Goal: Task Accomplishment & Management: Use online tool/utility

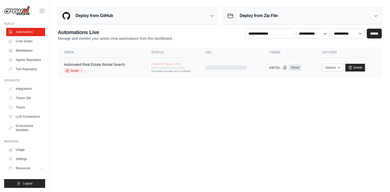
click at [109, 63] on link "Automated Real Estate Rental Search" at bounding box center [94, 64] width 61 height 4
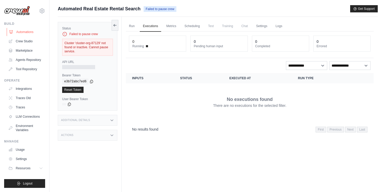
click at [27, 33] on link "Automations" at bounding box center [26, 32] width 39 height 8
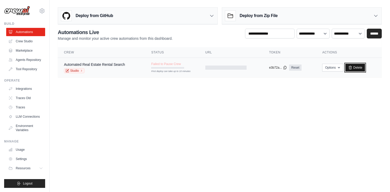
click at [361, 67] on link "Delete" at bounding box center [355, 68] width 20 height 8
click at [29, 40] on link "Crew Studio" at bounding box center [26, 41] width 39 height 8
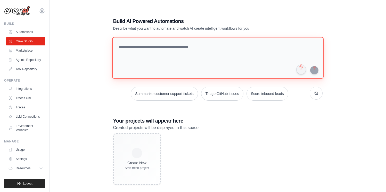
click at [195, 48] on textarea at bounding box center [218, 58] width 212 height 42
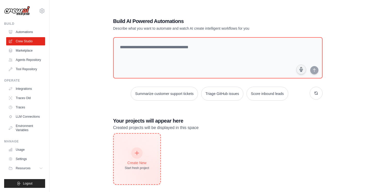
click at [137, 152] on icon at bounding box center [137, 153] width 6 height 6
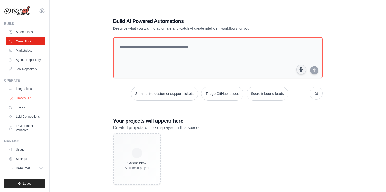
scroll to position [10, 0]
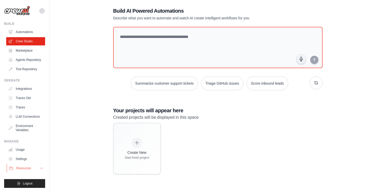
click at [22, 169] on span "Resources" at bounding box center [23, 168] width 15 height 4
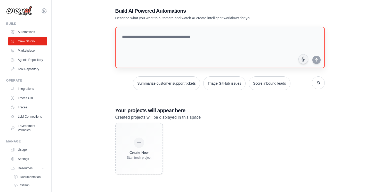
scroll to position [0, 0]
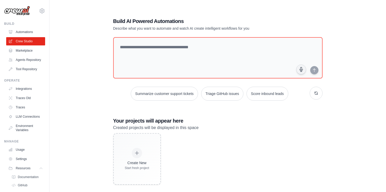
click at [17, 14] on img at bounding box center [17, 11] width 26 height 10
click at [18, 14] on img at bounding box center [17, 11] width 26 height 10
click at [24, 29] on link "Automations" at bounding box center [26, 32] width 39 height 8
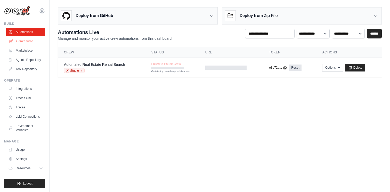
click at [24, 40] on link "Crew Studio" at bounding box center [26, 41] width 39 height 8
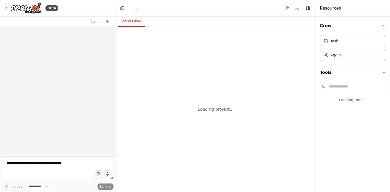
select select "****"
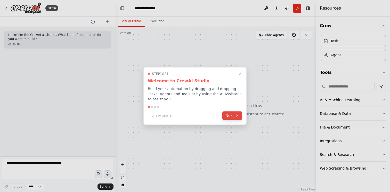
click at [234, 118] on button "Next" at bounding box center [232, 115] width 20 height 9
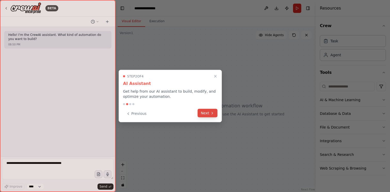
click at [208, 113] on button "Next" at bounding box center [208, 113] width 20 height 9
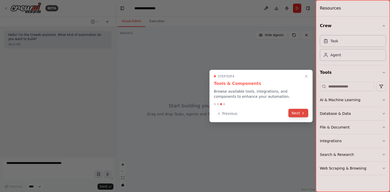
click at [302, 114] on icon at bounding box center [303, 113] width 4 height 4
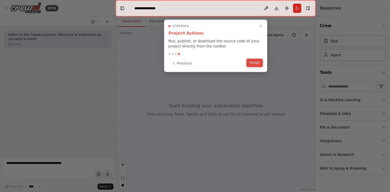
click at [255, 63] on button "Finish" at bounding box center [254, 63] width 17 height 9
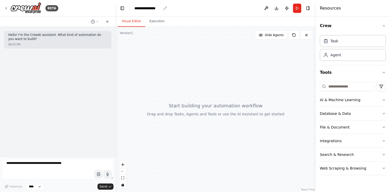
click at [159, 8] on div "**********" at bounding box center [147, 8] width 27 height 5
drag, startPoint x: 165, startPoint y: 9, endPoint x: 133, endPoint y: 8, distance: 32.3
click at [133, 8] on header "**********" at bounding box center [216, 8] width 200 height 17
click at [296, 10] on button "Run" at bounding box center [297, 8] width 8 height 9
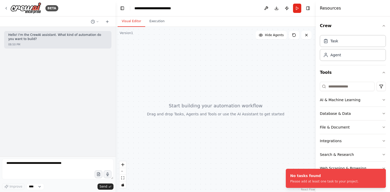
click at [200, 69] on div at bounding box center [216, 109] width 200 height 165
click at [136, 32] on div at bounding box center [216, 109] width 200 height 165
click at [136, 33] on div at bounding box center [216, 109] width 200 height 165
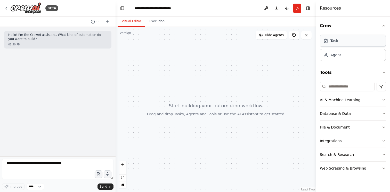
click at [328, 42] on icon at bounding box center [325, 40] width 5 height 5
click at [341, 44] on div "Task" at bounding box center [353, 41] width 66 height 12
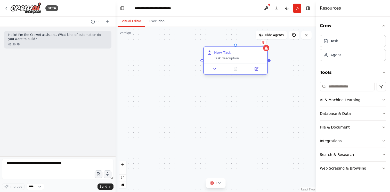
drag, startPoint x: 247, startPoint y: 48, endPoint x: 185, endPoint y: 47, distance: 61.9
click at [204, 47] on div "New Task Task description" at bounding box center [235, 55] width 63 height 17
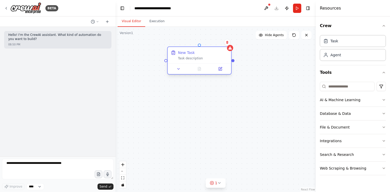
click at [191, 58] on div "Task description" at bounding box center [203, 58] width 50 height 4
click at [202, 60] on div "New Task Task description" at bounding box center [199, 55] width 63 height 17
click at [185, 51] on div "New Task" at bounding box center [186, 52] width 17 height 5
click at [228, 42] on icon at bounding box center [227, 42] width 3 height 3
click at [218, 43] on button "Confirm" at bounding box center [213, 42] width 18 height 6
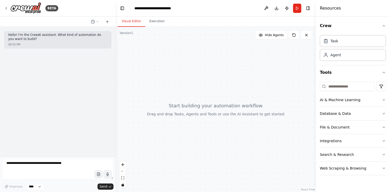
click at [162, 57] on div at bounding box center [216, 109] width 200 height 165
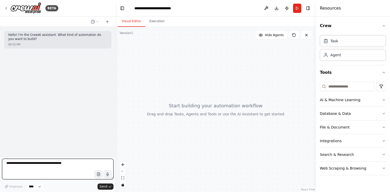
click at [38, 167] on textarea at bounding box center [57, 169] width 111 height 21
paste textarea "**********"
type textarea "**********"
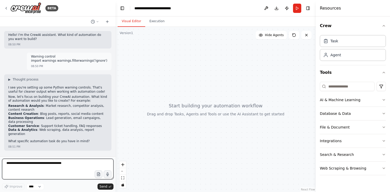
click at [40, 169] on textarea at bounding box center [57, 169] width 111 height 21
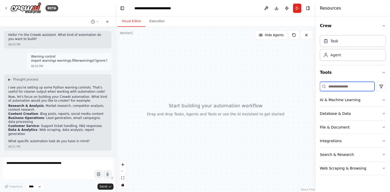
click at [342, 87] on input at bounding box center [347, 86] width 55 height 9
click at [331, 141] on div "Integrations" at bounding box center [331, 140] width 22 height 5
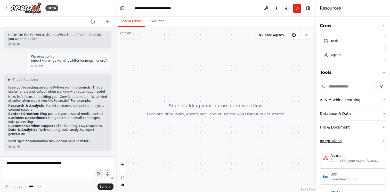
click at [331, 141] on div "Integrations" at bounding box center [331, 140] width 22 height 5
click at [332, 156] on div "Search & Research" at bounding box center [337, 154] width 34 height 5
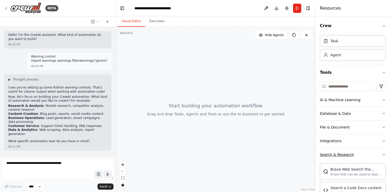
click at [332, 156] on div "Search & Research" at bounding box center [337, 154] width 34 height 5
click at [334, 166] on div "Web Scraping & Browsing" at bounding box center [343, 168] width 46 height 5
click at [339, 96] on button "AI & Machine Learning" at bounding box center [353, 99] width 66 height 13
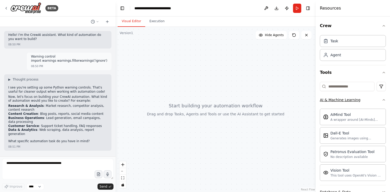
click at [339, 96] on button "AI & Machine Learning" at bounding box center [353, 99] width 66 height 13
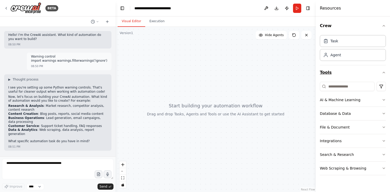
click at [339, 70] on button "Tools" at bounding box center [353, 72] width 66 height 14
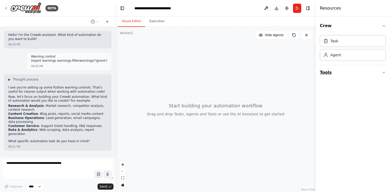
click at [339, 70] on button "Tools" at bounding box center [353, 72] width 66 height 14
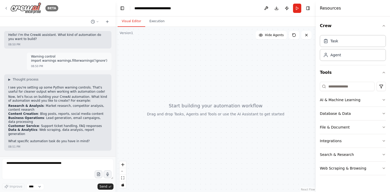
click at [4, 6] on icon at bounding box center [6, 8] width 4 height 4
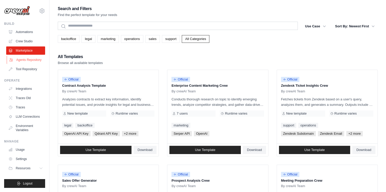
click at [30, 58] on link "Agents Repository" at bounding box center [26, 60] width 39 height 8
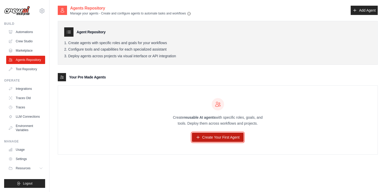
click at [221, 138] on link "Create Your First Agent" at bounding box center [218, 137] width 52 height 9
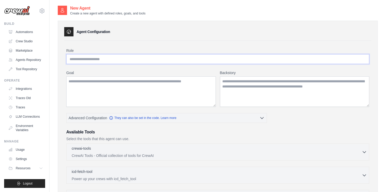
click at [123, 57] on input "Role" at bounding box center [217, 59] width 303 height 10
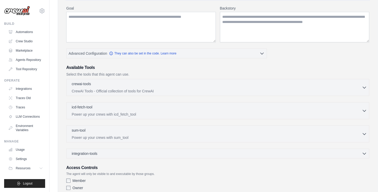
scroll to position [86, 0]
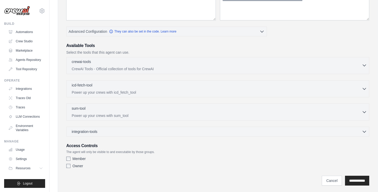
type input "**********"
click at [147, 63] on div "crewai-tools 0 selected" at bounding box center [217, 62] width 290 height 6
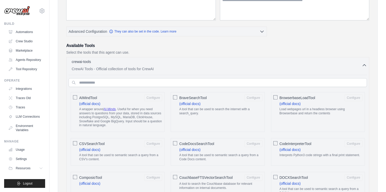
click at [147, 63] on div "crewai-tools 0 selected" at bounding box center [217, 62] width 290 height 6
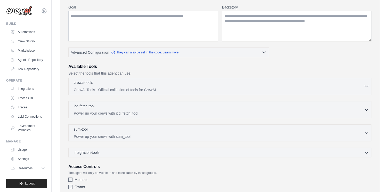
scroll to position [0, 0]
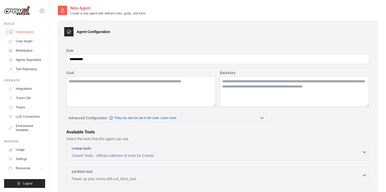
click at [27, 33] on link "Automations" at bounding box center [26, 32] width 39 height 8
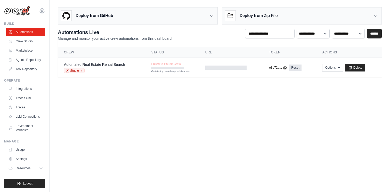
click at [159, 15] on div "Deploy from GitHub" at bounding box center [137, 15] width 159 height 17
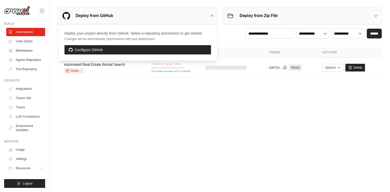
click at [159, 15] on div "Deploy from GitHub" at bounding box center [137, 15] width 159 height 17
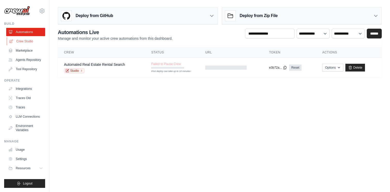
click at [23, 40] on link "Crew Studio" at bounding box center [26, 41] width 39 height 8
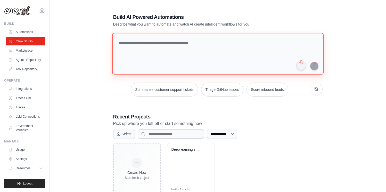
click at [181, 38] on textarea at bounding box center [218, 54] width 212 height 42
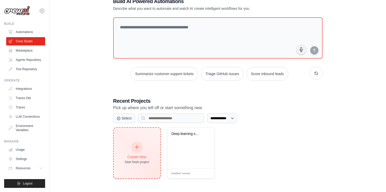
click at [134, 151] on div "Create New Start fresh project" at bounding box center [137, 153] width 25 height 22
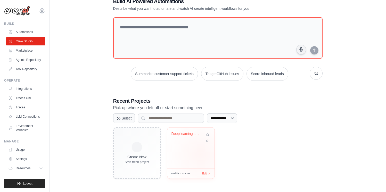
click at [201, 154] on div "Deep learning sample project" at bounding box center [190, 147] width 47 height 41
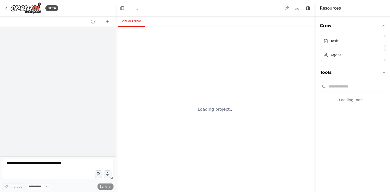
select select "****"
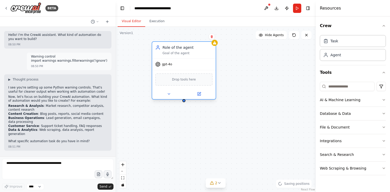
drag, startPoint x: 228, startPoint y: 59, endPoint x: 183, endPoint y: 49, distance: 45.9
click at [183, 49] on div "Role of the agent" at bounding box center [188, 47] width 50 height 5
click at [177, 49] on div "Role of the agent" at bounding box center [188, 47] width 50 height 5
click at [179, 82] on div "Drop tools here" at bounding box center [183, 79] width 57 height 12
click at [194, 78] on span "Drop tools here" at bounding box center [184, 79] width 24 height 5
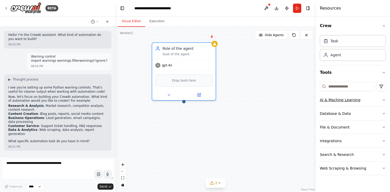
click at [340, 99] on div "AI & Machine Learning" at bounding box center [340, 99] width 40 height 5
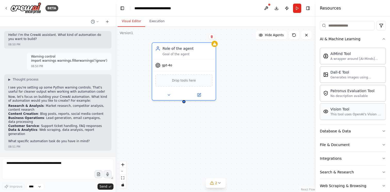
scroll to position [65, 0]
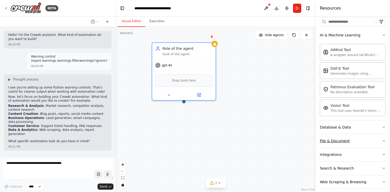
click at [351, 140] on button "File & Document" at bounding box center [353, 140] width 66 height 13
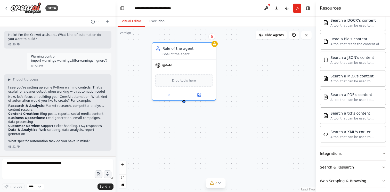
scroll to position [223, 0]
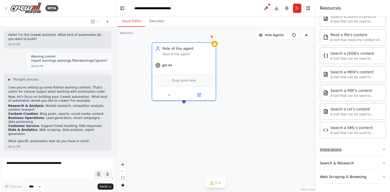
click at [347, 152] on button "Integrations" at bounding box center [353, 149] width 66 height 13
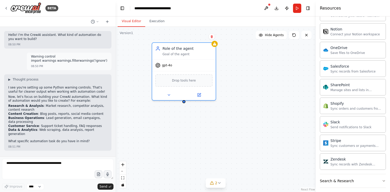
scroll to position [635, 0]
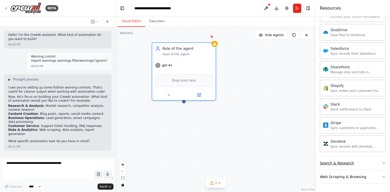
click at [344, 163] on div "Search & Research" at bounding box center [337, 162] width 34 height 5
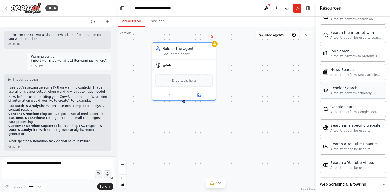
scroll to position [899, 0]
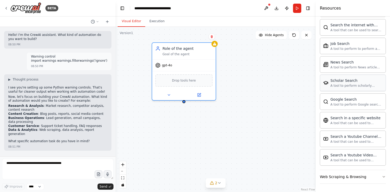
click at [340, 85] on div "A tool to perform scholarly literature search with a search_query." at bounding box center [356, 86] width 52 height 4
click at [353, 87] on div "A tool to perform scholarly literature search with a search_query." at bounding box center [356, 86] width 52 height 4
click at [337, 178] on div "Web Scraping & Browsing" at bounding box center [343, 176] width 46 height 5
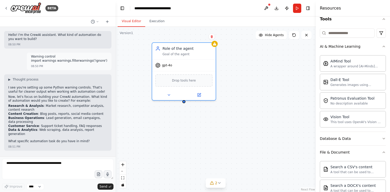
scroll to position [54, 0]
click at [183, 81] on span "Drop tools here" at bounding box center [184, 79] width 24 height 5
click at [172, 93] on button at bounding box center [168, 94] width 29 height 6
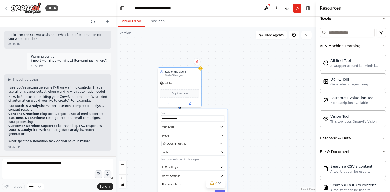
click at [115, 35] on div "**********" at bounding box center [195, 96] width 390 height 192
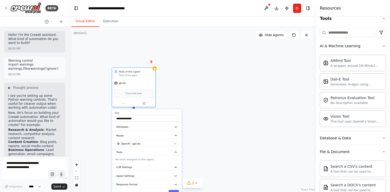
drag, startPoint x: 115, startPoint y: 35, endPoint x: 69, endPoint y: 33, distance: 45.7
click at [69, 33] on div "**********" at bounding box center [195, 96] width 390 height 192
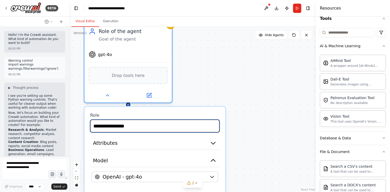
click at [133, 122] on input "**********" at bounding box center [154, 125] width 129 height 13
drag, startPoint x: 138, startPoint y: 127, endPoint x: 94, endPoint y: 127, distance: 43.3
click at [94, 127] on input "**********" at bounding box center [154, 125] width 129 height 13
paste input "text"
type input "**********"
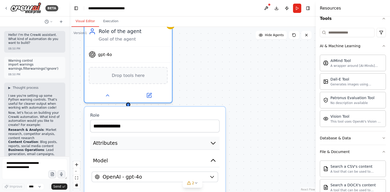
click at [117, 145] on button "Attributes" at bounding box center [154, 143] width 129 height 13
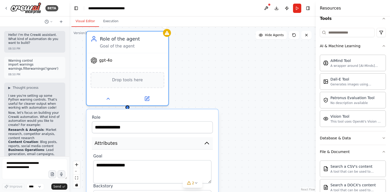
click at [117, 145] on button "Attributes" at bounding box center [152, 143] width 121 height 12
click at [120, 144] on button "Attributes" at bounding box center [152, 143] width 121 height 12
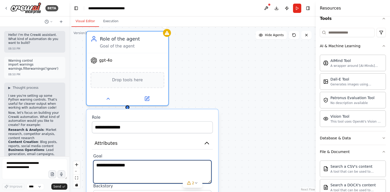
click at [139, 166] on textarea "**********" at bounding box center [152, 171] width 118 height 23
drag, startPoint x: 139, startPoint y: 167, endPoint x: 97, endPoint y: 166, distance: 41.5
click at [97, 166] on textarea "**********" at bounding box center [152, 171] width 118 height 23
paste textarea "**********"
click at [98, 165] on textarea "**********" at bounding box center [152, 171] width 118 height 23
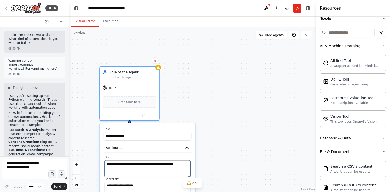
type textarea "**********"
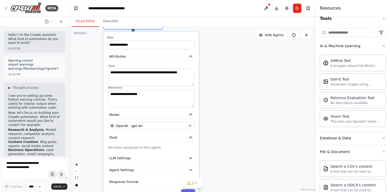
drag, startPoint x: 245, startPoint y: 142, endPoint x: 249, endPoint y: 50, distance: 91.4
click at [249, 50] on div "**********" at bounding box center [192, 109] width 246 height 165
click at [145, 97] on textarea "**********" at bounding box center [151, 98] width 86 height 17
drag, startPoint x: 149, startPoint y: 97, endPoint x: 112, endPoint y: 97, distance: 37.1
click at [112, 97] on textarea "**********" at bounding box center [151, 98] width 86 height 17
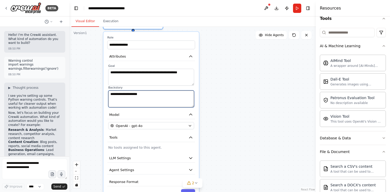
drag, startPoint x: 147, startPoint y: 95, endPoint x: 106, endPoint y: 93, distance: 40.5
click at [106, 93] on div "**********" at bounding box center [150, 117] width 95 height 170
paste textarea "**********"
type textarea "**********"
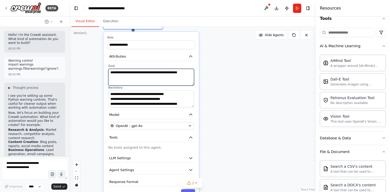
click at [110, 72] on textarea "**********" at bounding box center [151, 77] width 86 height 17
click at [124, 78] on textarea "**********" at bounding box center [151, 77] width 86 height 17
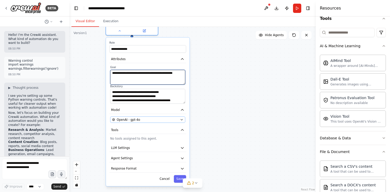
type textarea "**********"
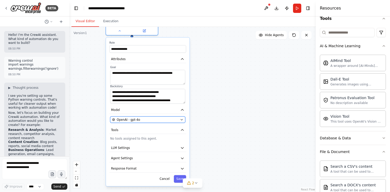
click at [158, 121] on div "OpenAI - gpt-4o" at bounding box center [145, 119] width 66 height 4
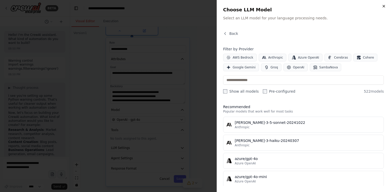
click at [384, 6] on icon "button" at bounding box center [384, 6] width 2 height 2
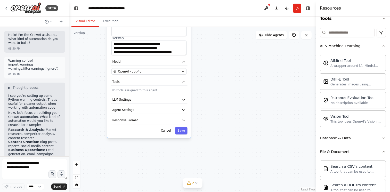
drag, startPoint x: 248, startPoint y: 106, endPoint x: 250, endPoint y: 53, distance: 52.4
click at [250, 53] on div "**********" at bounding box center [192, 109] width 246 height 165
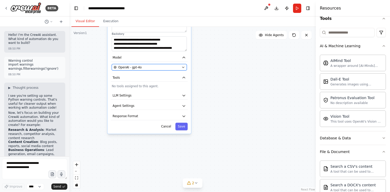
click at [170, 66] on div "OpenAI - gpt-4o" at bounding box center [147, 67] width 66 height 4
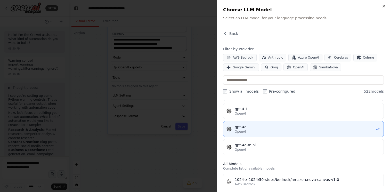
scroll to position [83, 0]
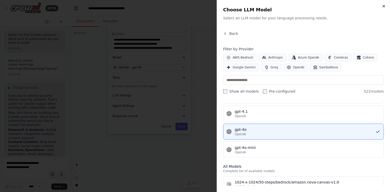
click at [384, 7] on icon "button" at bounding box center [384, 6] width 4 height 4
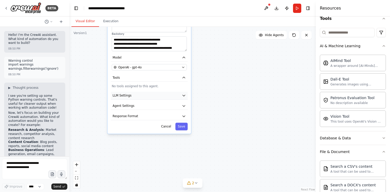
click at [143, 97] on button "LLM Settings" at bounding box center [149, 96] width 77 height 8
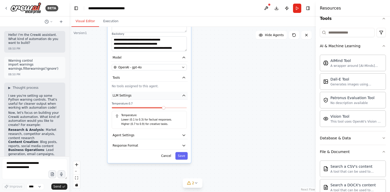
click at [143, 97] on button "LLM Settings" at bounding box center [149, 96] width 77 height 8
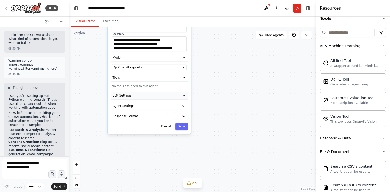
click at [143, 97] on button "LLM Settings" at bounding box center [149, 96] width 77 height 8
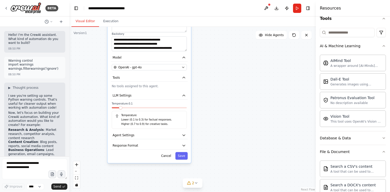
click at [119, 107] on span at bounding box center [120, 107] width 3 height 3
click at [179, 109] on span at bounding box center [177, 107] width 3 height 3
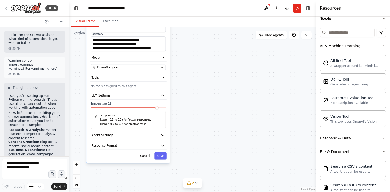
drag, startPoint x: 178, startPoint y: 110, endPoint x: 159, endPoint y: 109, distance: 19.4
click at [159, 109] on div at bounding box center [128, 108] width 75 height 3
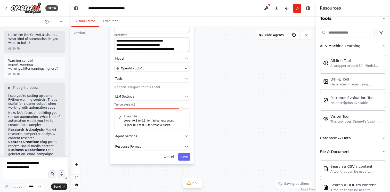
drag, startPoint x: 177, startPoint y: 108, endPoint x: 204, endPoint y: 107, distance: 26.8
click at [204, 109] on div "**********" at bounding box center [192, 109] width 246 height 165
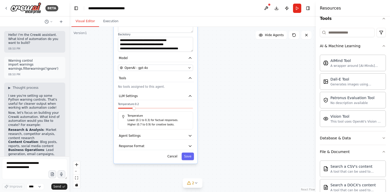
click at [135, 108] on span at bounding box center [133, 108] width 3 height 3
click at [128, 108] on span at bounding box center [126, 108] width 3 height 3
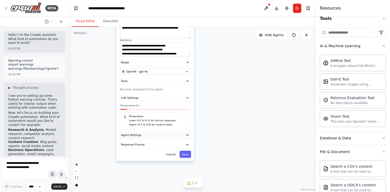
click at [148, 135] on button "Agent Settings" at bounding box center [155, 134] width 72 height 7
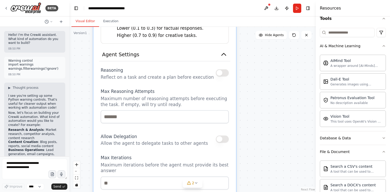
drag, startPoint x: 289, startPoint y: 154, endPoint x: 294, endPoint y: 72, distance: 81.9
click at [294, 72] on div "**********" at bounding box center [192, 109] width 246 height 165
click at [224, 71] on button "button" at bounding box center [222, 72] width 13 height 7
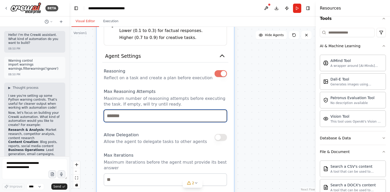
click at [141, 119] on input "number" at bounding box center [165, 116] width 123 height 12
click at [222, 115] on input "*" at bounding box center [165, 116] width 123 height 12
type input "*"
click at [221, 114] on input "*" at bounding box center [165, 116] width 123 height 12
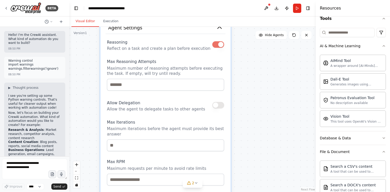
drag, startPoint x: 257, startPoint y: 148, endPoint x: 256, endPoint y: 116, distance: 32.5
click at [256, 116] on div "**********" at bounding box center [192, 109] width 246 height 165
click at [223, 106] on button "button" at bounding box center [218, 105] width 12 height 7
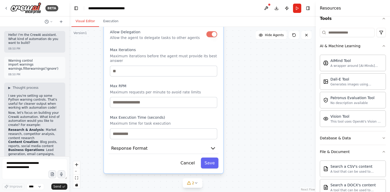
drag, startPoint x: 243, startPoint y: 155, endPoint x: 235, endPoint y: 87, distance: 68.0
click at [235, 87] on div "**********" at bounding box center [192, 109] width 246 height 165
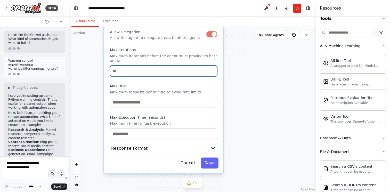
click at [119, 67] on input "number" at bounding box center [163, 71] width 107 height 11
click at [213, 70] on input "*" at bounding box center [163, 71] width 107 height 11
type input "*"
click at [213, 70] on input "*" at bounding box center [163, 71] width 107 height 11
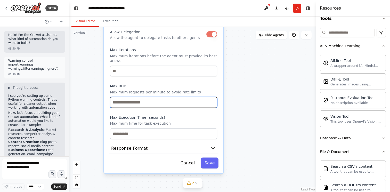
click at [171, 103] on input "number" at bounding box center [163, 102] width 107 height 11
type input "*"
click at [212, 100] on input "*" at bounding box center [163, 102] width 107 height 11
click at [212, 104] on input "*" at bounding box center [163, 102] width 107 height 11
click at [239, 110] on div "**********" at bounding box center [192, 109] width 246 height 165
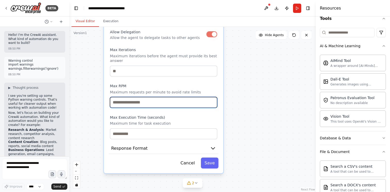
click at [212, 103] on input "*" at bounding box center [163, 102] width 107 height 11
click at [246, 108] on div "**********" at bounding box center [192, 109] width 246 height 165
click at [178, 106] on input "*" at bounding box center [163, 102] width 107 height 11
click at [208, 120] on div "Max Execution Time (seconds) Maximum time for task execution" at bounding box center [163, 127] width 107 height 24
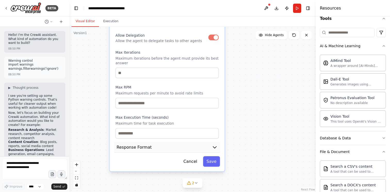
click at [216, 148] on icon "button" at bounding box center [215, 147] width 6 height 6
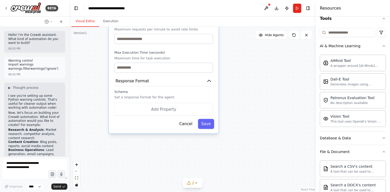
drag, startPoint x: 245, startPoint y: 163, endPoint x: 239, endPoint y: 96, distance: 66.5
click at [239, 96] on div "**********" at bounding box center [192, 109] width 246 height 165
click at [207, 124] on button "Save" at bounding box center [206, 124] width 16 height 10
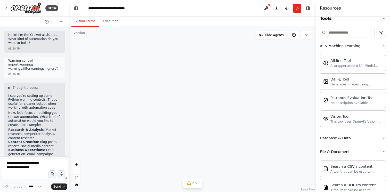
drag, startPoint x: 207, startPoint y: 124, endPoint x: 207, endPoint y: 194, distance: 69.9
click at [207, 192] on html "**********" at bounding box center [195, 96] width 390 height 192
drag, startPoint x: 220, startPoint y: 57, endPoint x: 215, endPoint y: 168, distance: 111.8
click at [215, 168] on div "Content Planner "Plan engaging and factually accurate content on {topic}" gpt-4…" at bounding box center [192, 109] width 246 height 165
drag, startPoint x: 223, startPoint y: 81, endPoint x: 216, endPoint y: 80, distance: 6.8
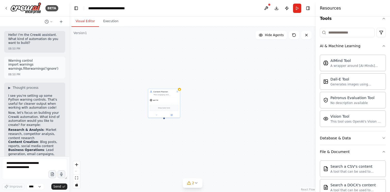
click at [216, 80] on div "Content Planner "Plan engaging and factually accurate content on {topic}" gpt-4…" at bounding box center [192, 109] width 246 height 165
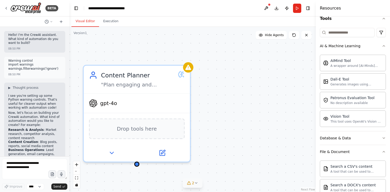
click at [197, 183] on icon at bounding box center [196, 182] width 2 height 1
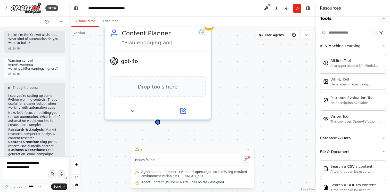
drag, startPoint x: 243, startPoint y: 137, endPoint x: 265, endPoint y: 95, distance: 46.9
click at [265, 95] on div "Content Planner "Plan engaging and factually accurate content on {topic}" gpt-4…" at bounding box center [192, 109] width 246 height 165
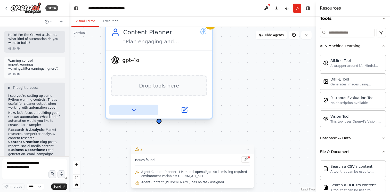
click at [133, 110] on icon at bounding box center [133, 110] width 3 height 2
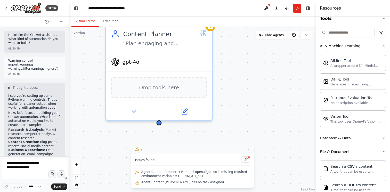
scroll to position [0, 0]
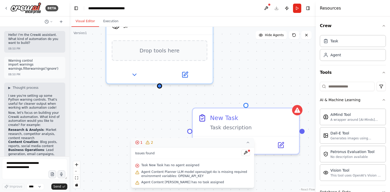
drag, startPoint x: 270, startPoint y: 113, endPoint x: 272, endPoint y: 65, distance: 48.8
click at [272, 64] on div "Content Planner "Plan engaging and factually accurate content on {topic}" gpt-4…" at bounding box center [192, 109] width 246 height 165
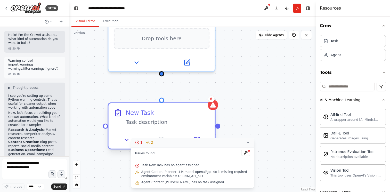
drag, startPoint x: 273, startPoint y: 109, endPoint x: 189, endPoint y: 121, distance: 85.5
click at [189, 121] on div "New Task Task description" at bounding box center [168, 116] width 84 height 17
drag, startPoint x: 160, startPoint y: 73, endPoint x: 161, endPoint y: 102, distance: 29.4
click at [161, 102] on div "Content Planner "Plan engaging and factually accurate content on {topic}" gpt-4…" at bounding box center [296, 87] width 412 height 277
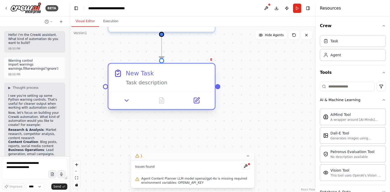
drag, startPoint x: 259, startPoint y: 101, endPoint x: 161, endPoint y: 77, distance: 100.9
click at [257, 61] on div ".deletable-edge-delete-btn { width: 20px; height: 20px; border: 0px solid #ffff…" at bounding box center [192, 109] width 246 height 165
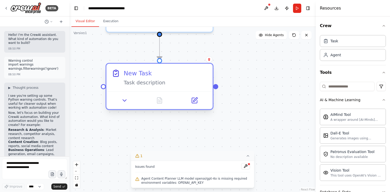
click at [151, 83] on div "Task description" at bounding box center [166, 82] width 84 height 7
click at [149, 74] on div "New Task" at bounding box center [138, 73] width 28 height 9
click at [141, 81] on div "Task description" at bounding box center [166, 82] width 84 height 7
drag, startPoint x: 135, startPoint y: 74, endPoint x: 135, endPoint y: 79, distance: 4.9
click at [135, 74] on div "New Task" at bounding box center [138, 73] width 28 height 9
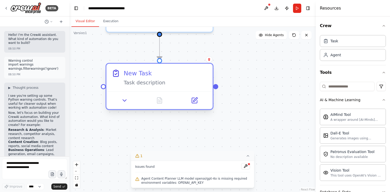
click at [136, 83] on div "Task description" at bounding box center [166, 82] width 84 height 7
click at [125, 102] on icon at bounding box center [124, 100] width 7 height 7
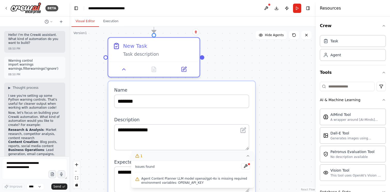
drag, startPoint x: 266, startPoint y: 94, endPoint x: 266, endPoint y: 61, distance: 32.8
click at [266, 61] on div ".deletable-edge-delete-btn { width: 20px; height: 20px; border: 0px solid #ffff…" at bounding box center [192, 109] width 246 height 165
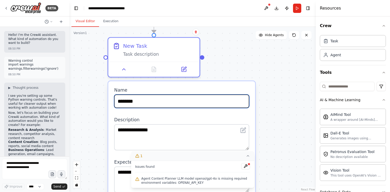
drag, startPoint x: 151, startPoint y: 101, endPoint x: 105, endPoint y: 101, distance: 46.2
click at [105, 101] on div ".deletable-edge-delete-btn { width: 20px; height: 20px; border: 0px solid #ffff…" at bounding box center [192, 109] width 246 height 165
type input "*"
type input "**********"
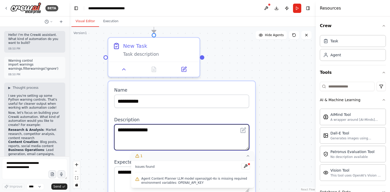
click at [139, 137] on textarea "**********" at bounding box center [181, 137] width 135 height 26
paste textarea "**********"
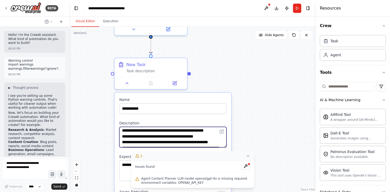
scroll to position [10, 0]
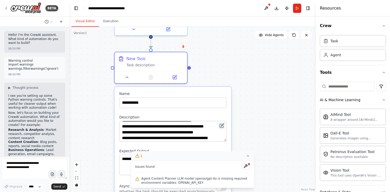
drag, startPoint x: 225, startPoint y: 133, endPoint x: 225, endPoint y: 126, distance: 6.5
click at [225, 126] on button at bounding box center [221, 125] width 7 height 7
click at [190, 132] on textarea "**********" at bounding box center [172, 131] width 107 height 21
click at [165, 128] on textarea "**********" at bounding box center [172, 131] width 107 height 21
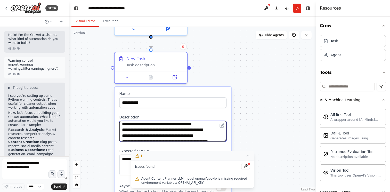
scroll to position [0, 0]
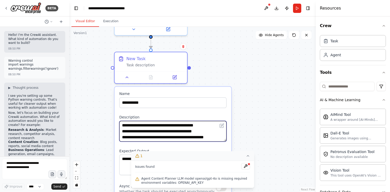
type textarea "**********"
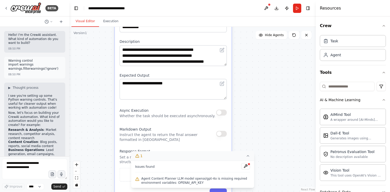
drag, startPoint x: 247, startPoint y: 123, endPoint x: 248, endPoint y: 52, distance: 70.7
click at [248, 52] on div ".deletable-edge-delete-btn { width: 20px; height: 20px; border: 0px solid #ffff…" at bounding box center [192, 109] width 246 height 165
drag, startPoint x: 179, startPoint y: 85, endPoint x: 120, endPoint y: 84, distance: 59.1
click at [120, 84] on textarea "**********" at bounding box center [173, 89] width 107 height 21
paste textarea "**********"
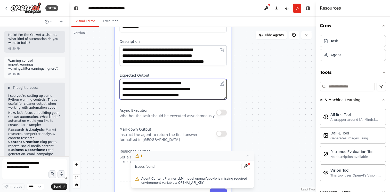
type textarea "**********"
click at [180, 114] on p "Whether the task should be executed asynchronously." at bounding box center [168, 116] width 96 height 5
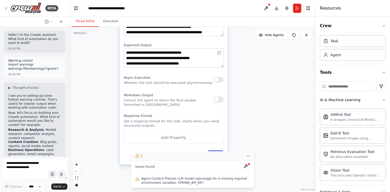
drag, startPoint x: 249, startPoint y: 116, endPoint x: 249, endPoint y: 83, distance: 33.0
click at [249, 83] on div ".deletable-edge-delete-btn { width: 20px; height: 20px; border: 0px solid #ffff…" at bounding box center [192, 109] width 246 height 165
click at [218, 81] on button "button" at bounding box center [219, 79] width 10 height 5
click at [216, 150] on button "Save" at bounding box center [216, 155] width 16 height 10
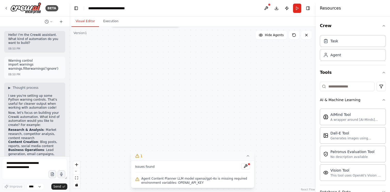
drag, startPoint x: 224, startPoint y: 111, endPoint x: 211, endPoint y: 155, distance: 45.6
click at [211, 154] on div "Version 1 Show Tools Hide Agents .deletable-edge-delete-btn { width: 20px; heig…" at bounding box center [192, 109] width 246 height 165
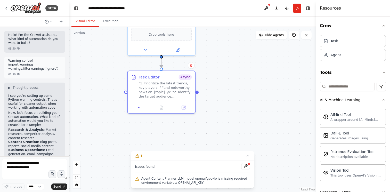
drag, startPoint x: 224, startPoint y: 69, endPoint x: 245, endPoint y: 147, distance: 80.6
click at [245, 147] on div ".deletable-edge-delete-btn { width: 20px; height: 20px; border: 0px solid #ffff…" at bounding box center [192, 109] width 246 height 165
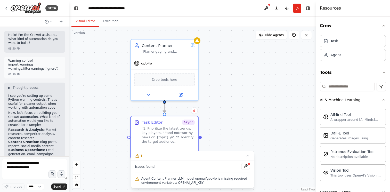
drag, startPoint x: 243, startPoint y: 66, endPoint x: 246, endPoint y: 109, distance: 42.7
click at [246, 109] on div ".deletable-edge-delete-btn { width: 20px; height: 20px; border: 0px solid #ffff…" at bounding box center [192, 109] width 246 height 165
click at [185, 86] on div "Drop tools here" at bounding box center [164, 78] width 67 height 20
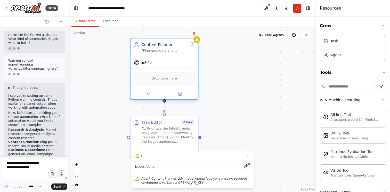
click at [167, 78] on span "Drop tools here" at bounding box center [163, 78] width 25 height 5
click at [197, 41] on icon at bounding box center [197, 39] width 4 height 3
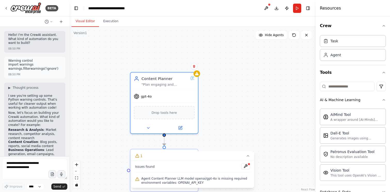
drag, startPoint x: 230, startPoint y: 70, endPoint x: 230, endPoint y: 108, distance: 37.4
click at [230, 108] on div ".deletable-edge-delete-btn { width: 20px; height: 20px; border: 0px solid #ffff…" at bounding box center [192, 109] width 246 height 165
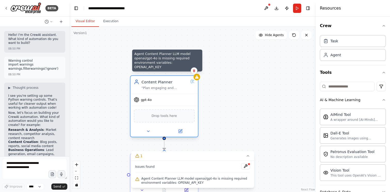
click at [197, 78] on icon at bounding box center [197, 76] width 4 height 3
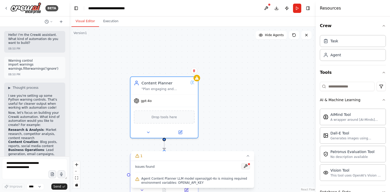
click at [246, 166] on button at bounding box center [245, 166] width 9 height 6
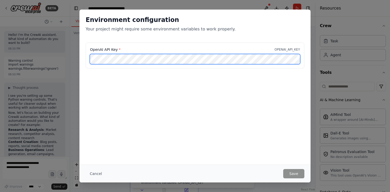
scroll to position [0, 70]
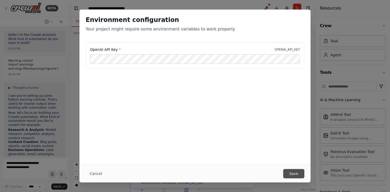
click at [296, 174] on button "Save" at bounding box center [293, 173] width 21 height 9
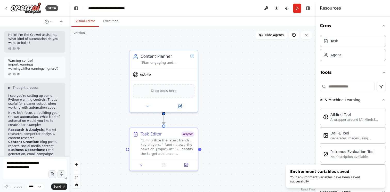
drag, startPoint x: 224, startPoint y: 135, endPoint x: 224, endPoint y: 112, distance: 23.5
click at [224, 112] on div ".deletable-edge-delete-btn { width: 20px; height: 20px; border: 0px solid #ffff…" at bounding box center [192, 109] width 246 height 165
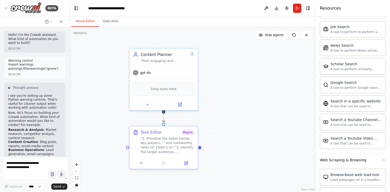
scroll to position [922, 0]
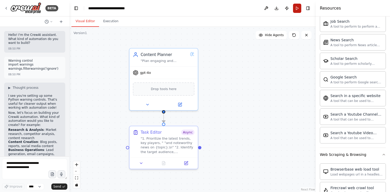
click at [296, 8] on button "Run" at bounding box center [297, 8] width 8 height 9
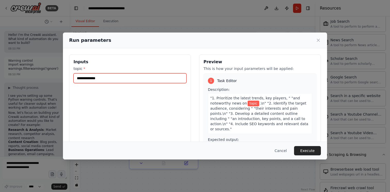
click at [105, 79] on input "topic *" at bounding box center [130, 78] width 113 height 10
type input "**********"
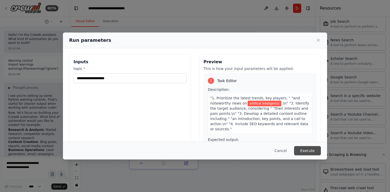
click at [308, 149] on button "Execute" at bounding box center [307, 150] width 27 height 9
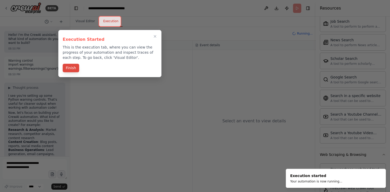
click at [71, 70] on button "Finish" at bounding box center [71, 68] width 17 height 9
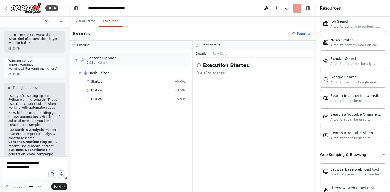
click at [150, 123] on div "▼ Content Planner 5.18s • 1 task ▼ Task Editor Started + 0.00s LLM call + 3.50s…" at bounding box center [130, 121] width 123 height 142
click at [297, 10] on header "**********" at bounding box center [192, 8] width 246 height 17
click at [303, 33] on span "Running..." at bounding box center [305, 33] width 16 height 4
click at [297, 9] on header "**********" at bounding box center [192, 8] width 246 height 17
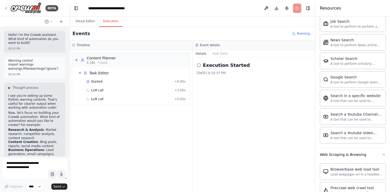
click at [305, 31] on span "Running..." at bounding box center [305, 33] width 16 height 4
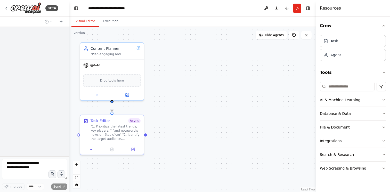
scroll to position [42, 0]
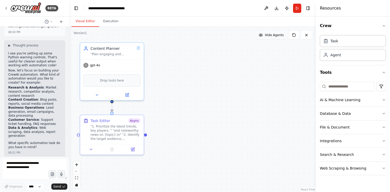
click at [271, 39] on button "Hide Agents" at bounding box center [271, 35] width 31 height 8
click at [274, 36] on span "Show Agents" at bounding box center [274, 35] width 20 height 4
click at [120, 141] on div "Task Editor Async "1. Prioritize the latest trends, key players, " "and notewor…" at bounding box center [111, 128] width 63 height 29
click at [131, 131] on div ""1. Prioritize the latest trends, key players, " "and noteworthy news on {topic…" at bounding box center [116, 131] width 50 height 17
click at [92, 147] on icon at bounding box center [91, 148] width 4 height 4
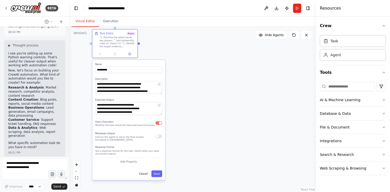
drag, startPoint x: 200, startPoint y: 148, endPoint x: 201, endPoint y: 50, distance: 98.3
click at [201, 50] on div ".deletable-edge-delete-btn { width: 20px; height: 20px; border: 0px solid #ffff…" at bounding box center [192, 109] width 246 height 165
click at [158, 125] on div "Async Execution Whether the task should be executed asynchronously." at bounding box center [128, 122] width 67 height 7
click at [159, 123] on button "button" at bounding box center [159, 123] width 7 height 4
click at [158, 172] on button "Save" at bounding box center [156, 173] width 11 height 7
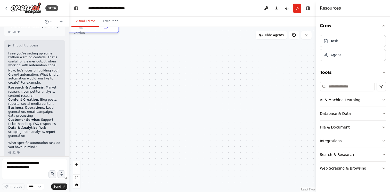
drag, startPoint x: 173, startPoint y: 71, endPoint x: 228, endPoint y: 141, distance: 88.6
click at [228, 141] on div ".deletable-edge-delete-btn { width: 20px; height: 20px; border: 0px solid #ffff…" at bounding box center [192, 109] width 246 height 165
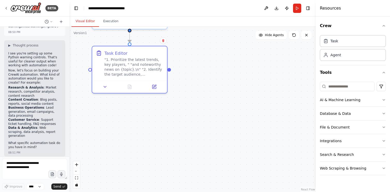
drag, startPoint x: 214, startPoint y: 70, endPoint x: 244, endPoint y: 118, distance: 56.7
click at [244, 118] on div ".deletable-edge-delete-btn { width: 20px; height: 20px; border: 0px solid #ffff…" at bounding box center [192, 109] width 246 height 165
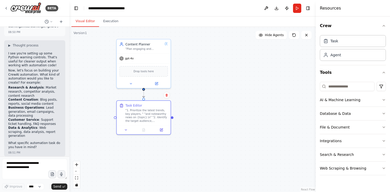
drag, startPoint x: 242, startPoint y: 118, endPoint x: 202, endPoint y: 119, distance: 39.7
click at [202, 119] on div ".deletable-edge-delete-btn { width: 20px; height: 20px; border: 0px solid #ffff…" at bounding box center [192, 109] width 246 height 165
click at [149, 62] on div "gpt-4o" at bounding box center [144, 59] width 54 height 10
click at [345, 156] on div "Search & Research" at bounding box center [337, 154] width 34 height 5
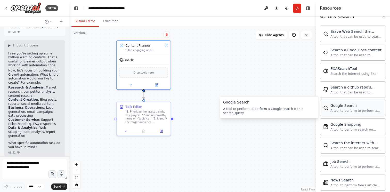
scroll to position [138, 0]
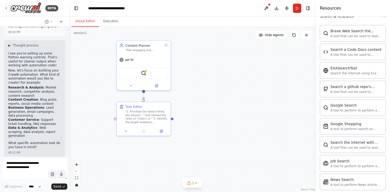
click at [206, 88] on div ".deletable-edge-delete-btn { width: 20px; height: 20px; border: 0px solid #ffff…" at bounding box center [192, 109] width 246 height 165
click at [194, 184] on icon at bounding box center [196, 183] width 4 height 4
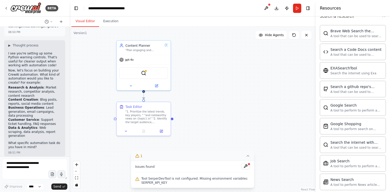
click at [248, 156] on icon at bounding box center [248, 156] width 4 height 4
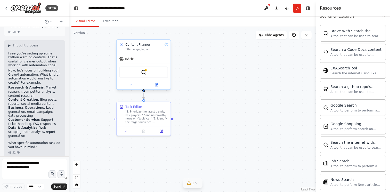
click at [152, 71] on div "SerperDevTool" at bounding box center [143, 72] width 49 height 11
click at [129, 86] on icon at bounding box center [131, 85] width 4 height 4
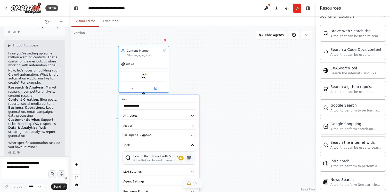
click at [190, 159] on icon at bounding box center [188, 157] width 5 height 5
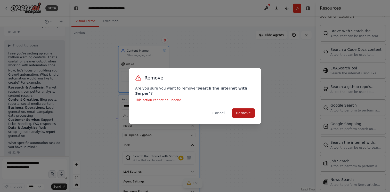
click at [249, 112] on button "Remove" at bounding box center [243, 112] width 23 height 9
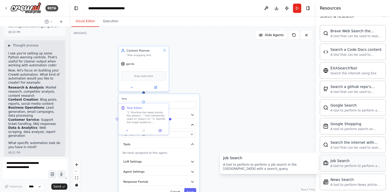
click at [343, 165] on div "A tool to perform to perform a job search in the US with a search_query." at bounding box center [356, 166] width 52 height 4
click at [288, 154] on div "**********" at bounding box center [192, 109] width 246 height 165
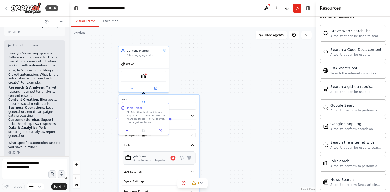
click at [166, 157] on div "Job Search" at bounding box center [151, 156] width 37 height 4
click at [191, 157] on icon at bounding box center [188, 157] width 5 height 5
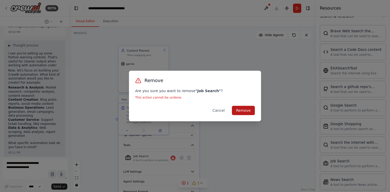
click at [245, 110] on button "Remove" at bounding box center [243, 110] width 23 height 9
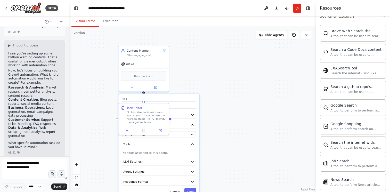
click at [271, 115] on div "**********" at bounding box center [192, 109] width 246 height 165
click at [175, 99] on label "Role" at bounding box center [159, 98] width 75 height 3
click at [178, 115] on button "Attributes" at bounding box center [159, 114] width 75 height 7
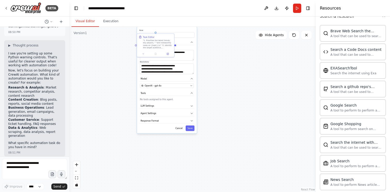
drag, startPoint x: 222, startPoint y: 152, endPoint x: 219, endPoint y: 73, distance: 79.8
click at [219, 73] on div "**********" at bounding box center [192, 109] width 246 height 165
click at [189, 129] on button "Save" at bounding box center [190, 127] width 9 height 5
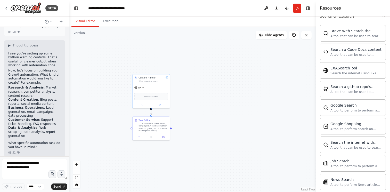
drag, startPoint x: 197, startPoint y: 72, endPoint x: 191, endPoint y: 155, distance: 83.0
click at [191, 155] on div ".deletable-edge-delete-btn { width: 20px; height: 20px; border: 0px solid #ffff…" at bounding box center [192, 109] width 246 height 165
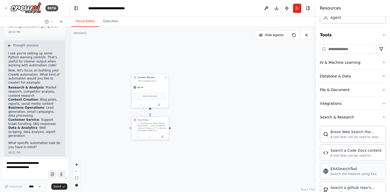
scroll to position [0, 0]
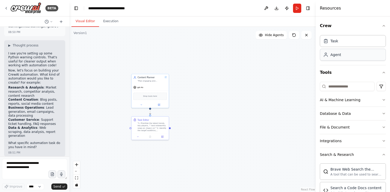
click at [338, 59] on div "Agent" at bounding box center [353, 55] width 66 height 12
click at [339, 57] on div "Agent" at bounding box center [335, 54] width 11 height 5
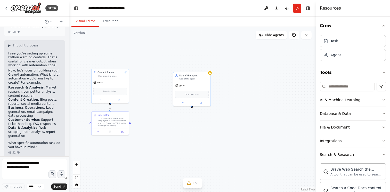
drag, startPoint x: 174, startPoint y: 69, endPoint x: 134, endPoint y: 64, distance: 40.0
click at [134, 64] on div ".deletable-edge-delete-btn { width: 20px; height: 20px; border: 0px solid #ffff…" at bounding box center [192, 109] width 246 height 165
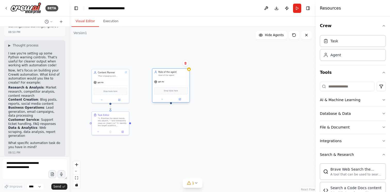
drag, startPoint x: 190, startPoint y: 74, endPoint x: 169, endPoint y: 71, distance: 21.1
click at [169, 71] on div "Role of the agent" at bounding box center [172, 71] width 29 height 3
drag, startPoint x: 132, startPoint y: 124, endPoint x: 127, endPoint y: 123, distance: 4.4
click at [127, 123] on div ".deletable-edge-delete-btn { width: 20px; height: 20px; border: 0px solid #ffff…" at bounding box center [192, 109] width 246 height 165
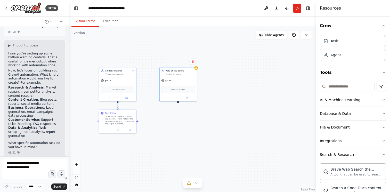
drag, startPoint x: 127, startPoint y: 123, endPoint x: 136, endPoint y: 125, distance: 9.6
click at [136, 125] on div ".deletable-edge-delete-btn { width: 20px; height: 20px; border: 0px solid #ffff…" at bounding box center [192, 109] width 246 height 165
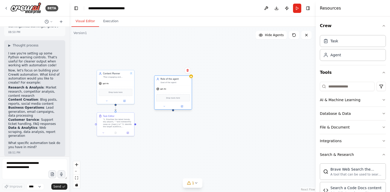
drag, startPoint x: 180, startPoint y: 74, endPoint x: 179, endPoint y: 79, distance: 5.7
click at [179, 79] on div "Role of the agent" at bounding box center [174, 79] width 29 height 3
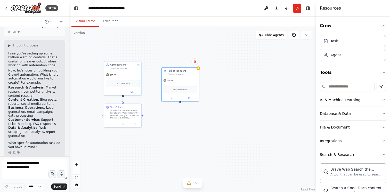
drag, startPoint x: 173, startPoint y: 112, endPoint x: 181, endPoint y: 103, distance: 11.4
click at [181, 103] on div ".deletable-edge-delete-btn { width: 20px; height: 20px; border: 0px solid #ffff…" at bounding box center [192, 109] width 246 height 165
drag, startPoint x: 143, startPoint y: 116, endPoint x: 181, endPoint y: 103, distance: 40.4
click at [181, 103] on div ".deletable-edge-delete-btn { width: 20px; height: 20px; border: 0px solid #ffff…" at bounding box center [192, 109] width 246 height 165
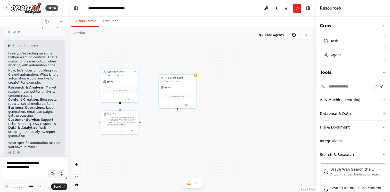
drag, startPoint x: 144, startPoint y: 116, endPoint x: 141, endPoint y: 123, distance: 7.5
click at [141, 123] on div ".deletable-edge-delete-btn { width: 20px; height: 20px; border: 0px solid #ffff…" at bounding box center [192, 109] width 246 height 165
click at [181, 98] on div "Drop tools here" at bounding box center [178, 95] width 34 height 7
click at [175, 103] on button at bounding box center [168, 105] width 17 height 4
drag, startPoint x: 185, startPoint y: 118, endPoint x: 150, endPoint y: 118, distance: 35.1
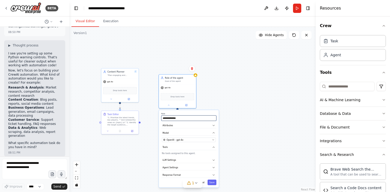
click at [150, 118] on div ".deletable-edge-delete-btn { width: 20px; height: 20px; border: 0px solid #ffff…" at bounding box center [192, 109] width 246 height 165
drag, startPoint x: 190, startPoint y: 119, endPoint x: 151, endPoint y: 119, distance: 38.4
click at [151, 119] on div ".deletable-edge-delete-btn { width: 20px; height: 20px; border: 0px solid #ffff…" at bounding box center [192, 109] width 246 height 165
type input "*"
type input "******"
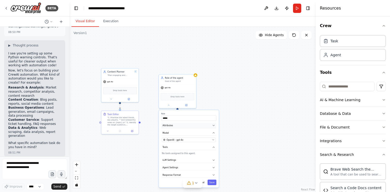
click at [192, 126] on button "Attributes" at bounding box center [188, 126] width 55 height 6
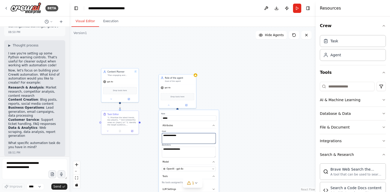
drag, startPoint x: 172, startPoint y: 139, endPoint x: 180, endPoint y: 138, distance: 7.8
click at [172, 139] on textarea "**********" at bounding box center [189, 138] width 54 height 11
drag, startPoint x: 183, startPoint y: 137, endPoint x: 158, endPoint y: 135, distance: 25.6
click at [158, 135] on div ".deletable-edge-delete-btn { width: 20px; height: 20px; border: 0px solid #ffff…" at bounding box center [192, 109] width 246 height 165
paste textarea "**********"
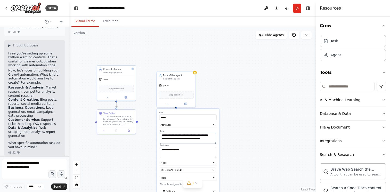
drag, startPoint x: 179, startPoint y: 135, endPoint x: 160, endPoint y: 135, distance: 19.1
click at [160, 135] on textarea "**********" at bounding box center [188, 138] width 56 height 11
type textarea "**********"
drag, startPoint x: 189, startPoint y: 150, endPoint x: 160, endPoint y: 149, distance: 28.9
click at [160, 149] on div "**********" at bounding box center [187, 144] width 57 height 28
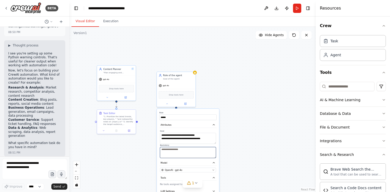
paste textarea "**********"
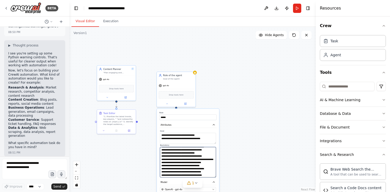
scroll to position [30, 0]
drag, startPoint x: 215, startPoint y: 157, endPoint x: 215, endPoint y: 183, distance: 25.8
click at [215, 183] on textarea "**********" at bounding box center [188, 165] width 56 height 37
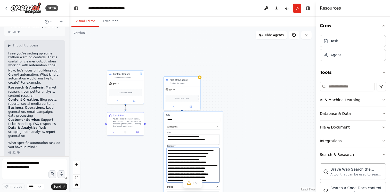
type textarea "**********"
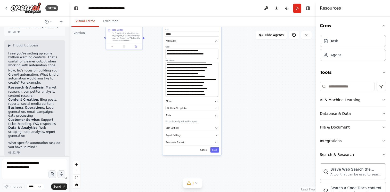
drag, startPoint x: 236, startPoint y: 164, endPoint x: 234, endPoint y: 74, distance: 89.8
click at [234, 74] on div ".deletable-edge-delete-btn { width: 20px; height: 20px; border: 0px solid #ffff…" at bounding box center [192, 109] width 246 height 165
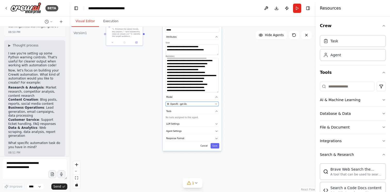
click at [206, 104] on div "OpenAI - gpt-4o" at bounding box center [190, 103] width 47 height 3
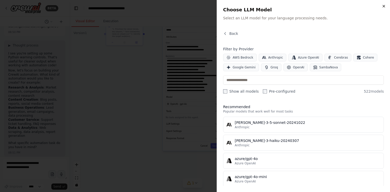
click at [386, 6] on icon "button" at bounding box center [384, 6] width 4 height 4
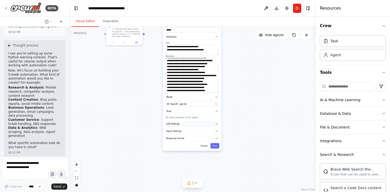
click at [197, 123] on button "LLM Settings" at bounding box center [192, 123] width 54 height 5
click at [171, 134] on span at bounding box center [172, 132] width 2 height 2
click at [201, 150] on button "Agent Settings" at bounding box center [192, 151] width 54 height 5
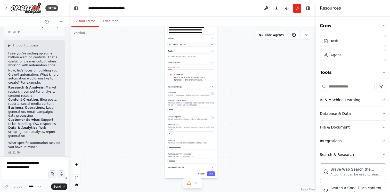
drag, startPoint x: 247, startPoint y: 150, endPoint x: 247, endPoint y: 104, distance: 46.7
click at [247, 104] on div ".deletable-edge-delete-btn { width: 20px; height: 20px; border: 0px solid #ffff…" at bounding box center [192, 109] width 246 height 165
click at [200, 62] on button "LLM Settings" at bounding box center [191, 62] width 48 height 5
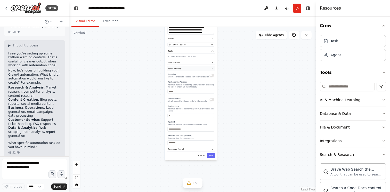
click at [196, 70] on button "Agent Settings" at bounding box center [191, 68] width 48 height 5
click at [210, 75] on button "Response Format" at bounding box center [191, 75] width 48 height 5
click at [212, 76] on icon "button" at bounding box center [212, 75] width 3 height 3
click at [208, 66] on div "**********" at bounding box center [191, 29] width 52 height 114
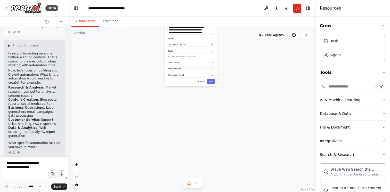
click at [210, 68] on button "Agent Settings" at bounding box center [191, 68] width 48 height 5
click at [211, 157] on button "Save" at bounding box center [211, 155] width 8 height 5
click at [198, 182] on button "1" at bounding box center [193, 183] width 20 height 10
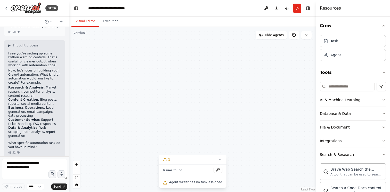
drag, startPoint x: 207, startPoint y: 100, endPoint x: 189, endPoint y: 126, distance: 32.4
click at [189, 126] on div ".deletable-edge-delete-btn { width: 20px; height: 20px; border: 0px solid #ffff…" at bounding box center [192, 109] width 246 height 165
drag, startPoint x: 203, startPoint y: 62, endPoint x: 196, endPoint y: 132, distance: 69.7
click at [196, 132] on div ".deletable-edge-delete-btn { width: 20px; height: 20px; border: 0px solid #ffff…" at bounding box center [192, 109] width 246 height 165
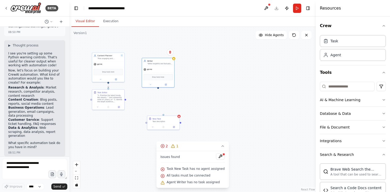
drag, startPoint x: 156, startPoint y: 74, endPoint x: 159, endPoint y: 90, distance: 16.3
click at [159, 89] on div ".deletable-edge-delete-btn { width: 20px; height: 20px; border: 0px solid #ffff…" at bounding box center [192, 109] width 246 height 165
drag, startPoint x: 164, startPoint y: 115, endPoint x: 159, endPoint y: 112, distance: 6.0
click at [159, 112] on div "New Task Task description" at bounding box center [158, 119] width 33 height 14
drag, startPoint x: 159, startPoint y: 88, endPoint x: 159, endPoint y: 112, distance: 24.0
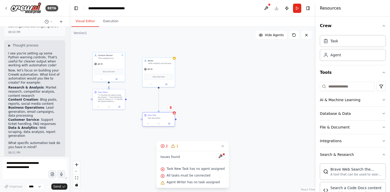
click at [159, 112] on div "Content Planner "Plan engaging and factually accurate content on {topic}" gpt-4…" at bounding box center [149, 86] width 125 height 84
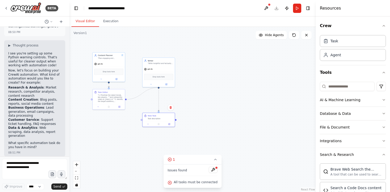
drag, startPoint x: 126, startPoint y: 99, endPoint x: 159, endPoint y: 87, distance: 34.5
click at [159, 87] on div ".deletable-edge-delete-btn { width: 20px; height: 20px; border: 0px solid #ffff…" at bounding box center [192, 109] width 246 height 165
drag, startPoint x: 126, startPoint y: 99, endPoint x: 159, endPoint y: 88, distance: 35.0
click at [159, 88] on div ".deletable-edge-delete-btn { width: 20px; height: 20px; border: 0px solid #ffff…" at bounding box center [192, 109] width 246 height 165
drag, startPoint x: 159, startPoint y: 88, endPoint x: 126, endPoint y: 100, distance: 35.3
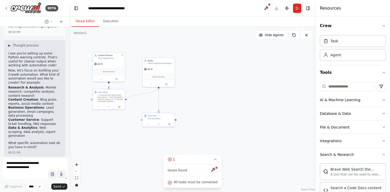
click at [126, 100] on div ".deletable-edge-delete-btn { width: 20px; height: 20px; border: 0px solid #ffff…" at bounding box center [192, 109] width 246 height 165
drag, startPoint x: 108, startPoint y: 83, endPoint x: 158, endPoint y: 87, distance: 50.0
click at [158, 87] on div "Content Planner "Plan engaging and factually accurate content on {topic}" gpt-4…" at bounding box center [149, 86] width 125 height 84
drag, startPoint x: 165, startPoint y: 61, endPoint x: 168, endPoint y: 51, distance: 10.9
click at [168, 51] on div "Writer" at bounding box center [163, 49] width 26 height 3
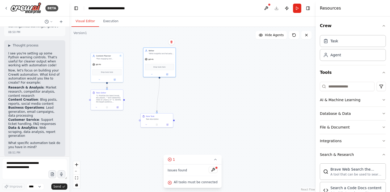
drag, startPoint x: 126, startPoint y: 69, endPoint x: 119, endPoint y: 70, distance: 6.4
click at [119, 70] on div ".deletable-edge-delete-btn { width: 20px; height: 20px; border: 0px solid #ffff…" at bounding box center [192, 109] width 246 height 165
drag, startPoint x: 120, startPoint y: 100, endPoint x: 135, endPoint y: 122, distance: 26.9
click at [135, 122] on div ".deletable-edge-delete-btn { width: 20px; height: 20px; border: 0px solid #ffff…" at bounding box center [192, 109] width 246 height 165
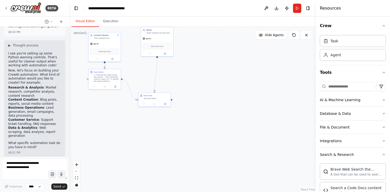
drag, startPoint x: 135, startPoint y: 123, endPoint x: 142, endPoint y: 112, distance: 12.9
click at [142, 112] on div ".deletable-edge-delete-btn { width: 20px; height: 20px; border: 0px solid #ffff…" at bounding box center [192, 109] width 246 height 165
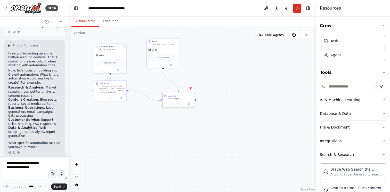
drag, startPoint x: 181, startPoint y: 103, endPoint x: 186, endPoint y: 96, distance: 9.1
click at [186, 96] on div "New Task" at bounding box center [181, 96] width 26 height 3
drag, startPoint x: 159, startPoint y: 100, endPoint x: 162, endPoint y: 68, distance: 32.3
click at [162, 68] on div ".deletable-edge-delete-btn { width: 20px; height: 20px; border: 0px solid #ffff…" at bounding box center [192, 109] width 246 height 165
click at [212, 169] on button at bounding box center [213, 170] width 9 height 6
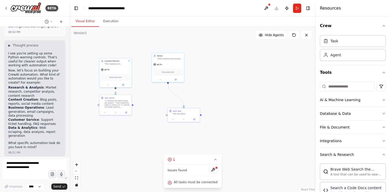
drag, startPoint x: 128, startPoint y: 90, endPoint x: 133, endPoint y: 105, distance: 15.3
click at [133, 105] on div ".deletable-edge-delete-btn { width: 20px; height: 20px; border: 0px solid #ffff…" at bounding box center [192, 109] width 246 height 165
drag, startPoint x: 133, startPoint y: 105, endPoint x: 165, endPoint y: 115, distance: 33.9
click at [165, 115] on div ".deletable-edge-delete-btn { width: 20px; height: 20px; border: 0px solid #ffff…" at bounding box center [192, 109] width 246 height 165
drag, startPoint x: 193, startPoint y: 112, endPoint x: 177, endPoint y: 109, distance: 15.8
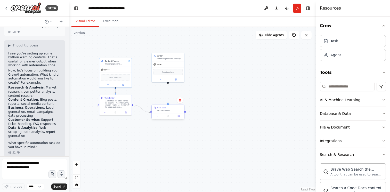
click at [177, 109] on div "New Task Task description" at bounding box center [170, 109] width 26 height 5
click at [157, 116] on icon at bounding box center [157, 116] width 1 height 1
drag, startPoint x: 168, startPoint y: 141, endPoint x: 148, endPoint y: 140, distance: 19.6
click at [148, 140] on div ".deletable-edge-delete-btn { width: 20px; height: 20px; border: 0px solid #ffff…" at bounding box center [192, 109] width 246 height 165
type textarea "*"
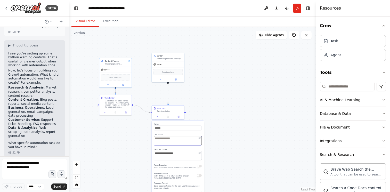
paste textarea "**********"
type textarea "**********"
drag, startPoint x: 165, startPoint y: 128, endPoint x: 145, endPoint y: 128, distance: 20.6
click at [145, 128] on div ".deletable-edge-delete-btn { width: 20px; height: 20px; border: 0px solid #ffff…" at bounding box center [192, 109] width 246 height 165
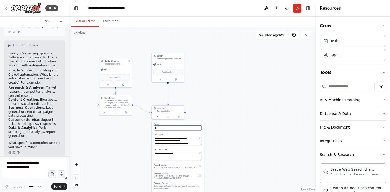
type input "*"
type input "**********"
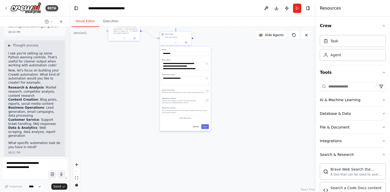
drag, startPoint x: 240, startPoint y: 120, endPoint x: 246, endPoint y: 71, distance: 49.4
click at [246, 71] on div ".deletable-edge-delete-btn { width: 20px; height: 20px; border: 0px solid #ffff…" at bounding box center [192, 109] width 246 height 165
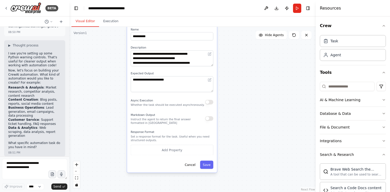
drag, startPoint x: 250, startPoint y: 101, endPoint x: 266, endPoint y: 114, distance: 21.4
click at [266, 114] on div ".deletable-edge-delete-btn { width: 20px; height: 20px; border: 0px solid #ffff…" at bounding box center [192, 109] width 246 height 165
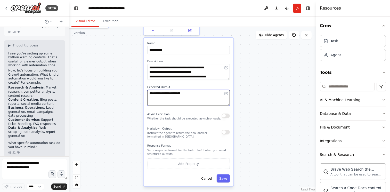
drag, startPoint x: 193, startPoint y: 96, endPoint x: 128, endPoint y: 95, distance: 65.5
click at [128, 95] on div ".deletable-edge-delete-btn { width: 20px; height: 20px; border: 0px solid #ffff…" at bounding box center [192, 109] width 246 height 165
paste textarea "**********"
type textarea "**********"
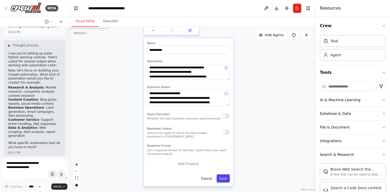
click at [223, 179] on button "Save" at bounding box center [223, 178] width 13 height 8
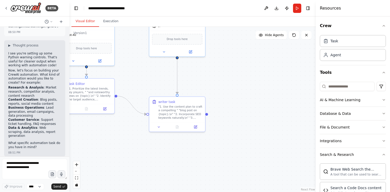
drag, startPoint x: 221, startPoint y: 95, endPoint x: 222, endPoint y: 185, distance: 90.8
click at [222, 185] on div ".deletable-edge-delete-btn { width: 20px; height: 20px; border: 0px solid #ffff…" at bounding box center [192, 109] width 246 height 165
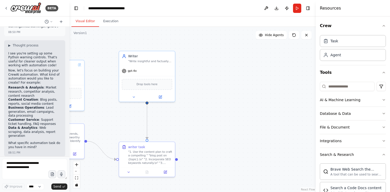
drag, startPoint x: 306, startPoint y: 58, endPoint x: 301, endPoint y: 92, distance: 34.1
click at [301, 92] on div ".deletable-edge-delete-btn { width: 20px; height: 20px; border: 0px solid #ffff…" at bounding box center [192, 109] width 246 height 165
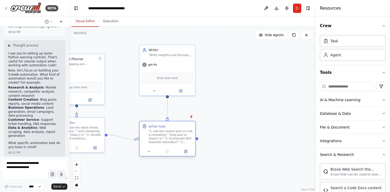
drag, startPoint x: 180, startPoint y: 138, endPoint x: 179, endPoint y: 123, distance: 14.7
click at [179, 123] on div "writer task "1. Use the content plan to craft a compelling " "blog post on {top…" at bounding box center [168, 133] width 56 height 25
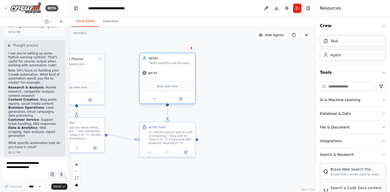
drag, startPoint x: 176, startPoint y: 49, endPoint x: 175, endPoint y: 57, distance: 8.3
click at [175, 57] on div "Writer" at bounding box center [171, 58] width 44 height 5
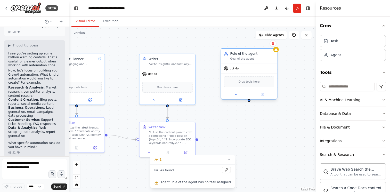
drag, startPoint x: 279, startPoint y: 68, endPoint x: 258, endPoint y: 57, distance: 24.1
click at [258, 57] on div "Role of the agent Goal of the agent" at bounding box center [252, 55] width 44 height 9
click at [237, 94] on icon at bounding box center [236, 95] width 4 height 4
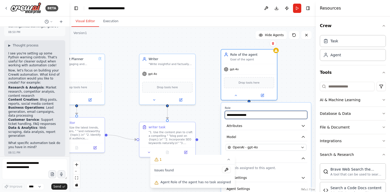
drag, startPoint x: 259, startPoint y: 116, endPoint x: 225, endPoint y: 115, distance: 34.3
click at [225, 115] on input "**********" at bounding box center [266, 115] width 83 height 8
type input "******"
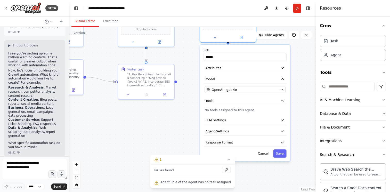
drag, startPoint x: 296, startPoint y: 80, endPoint x: 275, endPoint y: 23, distance: 61.4
click at [275, 23] on div "Visual Editor Execution Version 1 Show Tools Hide Agents .deletable-edge-delete…" at bounding box center [192, 104] width 246 height 175
click at [282, 68] on icon "button" at bounding box center [282, 67] width 3 height 1
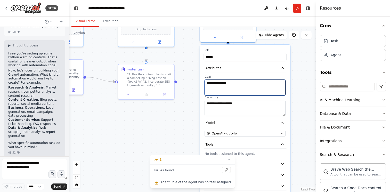
drag, startPoint x: 238, startPoint y: 84, endPoint x: 204, endPoint y: 84, distance: 34.3
click at [204, 84] on div "**********" at bounding box center [245, 95] width 83 height 41
paste textarea "**********"
type textarea "**********"
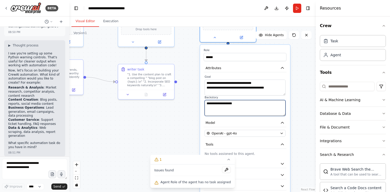
drag, startPoint x: 247, startPoint y: 104, endPoint x: 201, endPoint y: 104, distance: 45.9
click at [201, 104] on div "**********" at bounding box center [245, 125] width 90 height 160
paste textarea "**********"
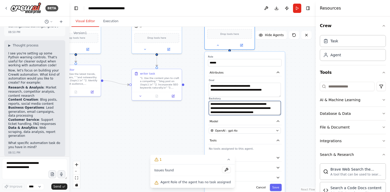
type textarea "**********"
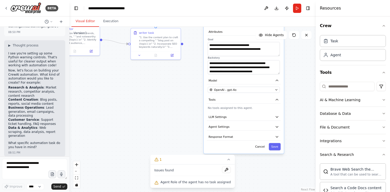
drag, startPoint x: 182, startPoint y: 136, endPoint x: 181, endPoint y: 95, distance: 40.8
click at [181, 95] on div ".deletable-edge-delete-btn { width: 20px; height: 20px; border: 0px solid #ffff…" at bounding box center [192, 109] width 246 height 165
click at [276, 149] on button "Save" at bounding box center [275, 146] width 12 height 7
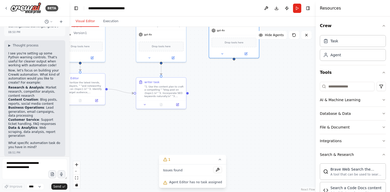
drag, startPoint x: 252, startPoint y: 100, endPoint x: 254, endPoint y: 156, distance: 55.8
click at [254, 156] on div ".deletable-edge-delete-btn { width: 20px; height: 20px; border: 0px solid #ffff…" at bounding box center [192, 109] width 246 height 165
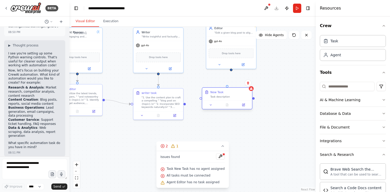
drag, startPoint x: 238, startPoint y: 107, endPoint x: 219, endPoint y: 91, distance: 24.9
click at [219, 91] on div "New Task" at bounding box center [216, 92] width 13 height 4
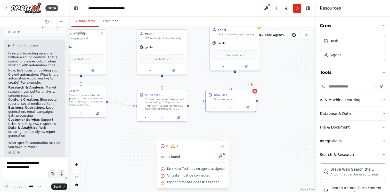
drag, startPoint x: 184, startPoint y: 106, endPoint x: 184, endPoint y: 112, distance: 6.4
click at [184, 112] on div ".deletable-edge-delete-btn { width: 20px; height: 20px; border: 0px solid #ffff…" at bounding box center [192, 109] width 246 height 165
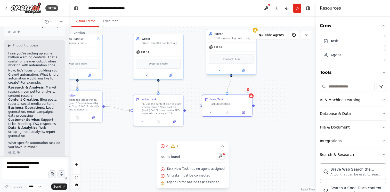
drag, startPoint x: 228, startPoint y: 94, endPoint x: 231, endPoint y: 77, distance: 16.8
click at [231, 77] on div ".deletable-edge-delete-btn { width: 20px; height: 20px; border: 0px solid #ffff…" at bounding box center [192, 109] width 246 height 165
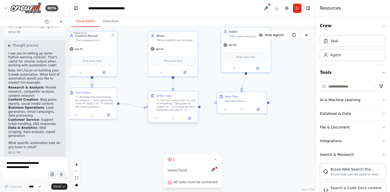
drag, startPoint x: 185, startPoint y: 111, endPoint x: 194, endPoint y: 115, distance: 10.0
click at [194, 115] on div ".deletable-edge-delete-btn { width: 20px; height: 20px; border: 0px solid #ffff…" at bounding box center [192, 109] width 246 height 165
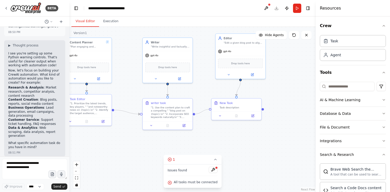
drag, startPoint x: 194, startPoint y: 114, endPoint x: 209, endPoint y: 110, distance: 15.6
click at [209, 110] on div ".deletable-edge-delete-btn { width: 20px; height: 20px; border: 0px solid #ffff…" at bounding box center [192, 109] width 246 height 165
click at [234, 106] on div "Task description" at bounding box center [239, 106] width 39 height 3
click at [239, 108] on div "Task description" at bounding box center [239, 106] width 39 height 3
click at [221, 115] on icon at bounding box center [219, 114] width 3 height 3
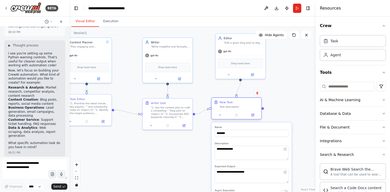
click at [232, 106] on div "Task description" at bounding box center [239, 106] width 39 height 3
click at [230, 109] on div "New Task Task description" at bounding box center [237, 104] width 50 height 13
drag, startPoint x: 234, startPoint y: 134, endPoint x: 206, endPoint y: 133, distance: 28.4
click at [206, 133] on div ".deletable-edge-delete-btn { width: 20px; height: 20px; border: 0px solid #ffff…" at bounding box center [192, 109] width 246 height 165
type input "*"
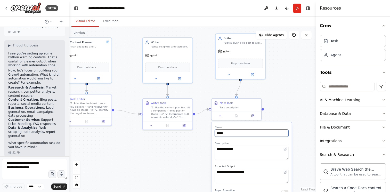
type input "******"
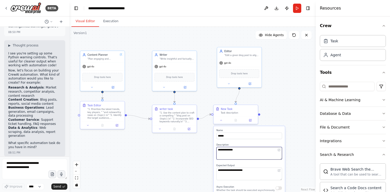
drag, startPoint x: 240, startPoint y: 152, endPoint x: 216, endPoint y: 151, distance: 23.5
click at [216, 151] on textarea "**********" at bounding box center [249, 153] width 66 height 13
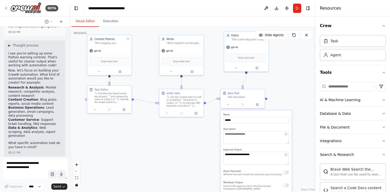
drag, startPoint x: 280, startPoint y: 97, endPoint x: 287, endPoint y: 81, distance: 17.3
click at [287, 81] on div ".deletable-edge-delete-btn { width: 20px; height: 20px; border: 0px solid #ffff…" at bounding box center [192, 109] width 246 height 165
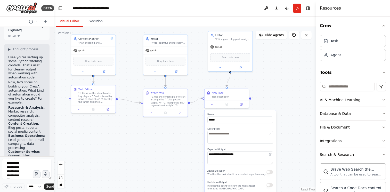
drag, startPoint x: 69, startPoint y: 53, endPoint x: 36, endPoint y: 53, distance: 33.0
click at [36, 53] on div "BETA Hello! I'm the CrewAI assistant. What kind of automation do you want to bu…" at bounding box center [27, 96] width 54 height 192
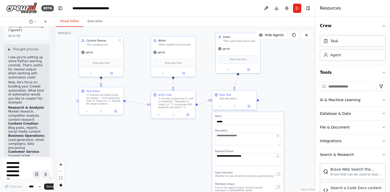
drag, startPoint x: 159, startPoint y: 127, endPoint x: 166, endPoint y: 129, distance: 7.9
click at [166, 129] on div ".deletable-edge-delete-btn { width: 20px; height: 20px; border: 0px solid #ffff…" at bounding box center [185, 109] width 262 height 165
click at [229, 143] on textarea at bounding box center [248, 139] width 66 height 13
paste textarea "**********"
type textarea "**********"
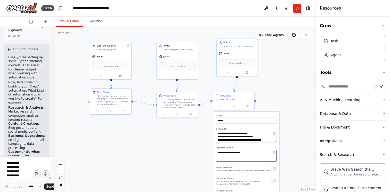
drag, startPoint x: 246, startPoint y: 152, endPoint x: 211, endPoint y: 150, distance: 35.4
click at [211, 150] on div ".deletable-edge-delete-btn { width: 20px; height: 20px; border: 0px solid #ffff…" at bounding box center [185, 109] width 262 height 165
paste textarea "**********"
type textarea "**********"
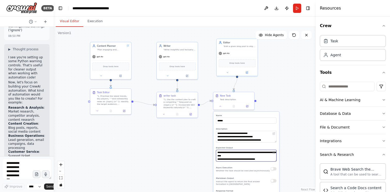
drag, startPoint x: 238, startPoint y: 160, endPoint x: 209, endPoint y: 150, distance: 30.4
click at [209, 150] on div ".deletable-edge-delete-btn { width: 20px; height: 20px; border: 0px solid #ffff…" at bounding box center [185, 109] width 262 height 165
click at [219, 154] on textarea "**********" at bounding box center [246, 156] width 61 height 12
paste textarea "**********"
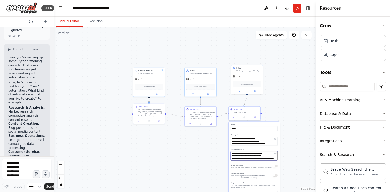
type textarea "**********"
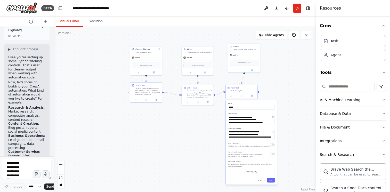
drag, startPoint x: 287, startPoint y: 160, endPoint x: 282, endPoint y: 115, distance: 45.7
click at [282, 115] on div ".deletable-edge-delete-btn { width: 20px; height: 20px; border: 0px solid #ffff…" at bounding box center [185, 109] width 262 height 165
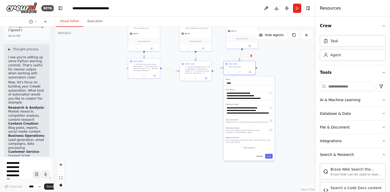
click at [270, 159] on div "**********" at bounding box center [249, 118] width 51 height 84
click at [270, 156] on button "Save" at bounding box center [268, 156] width 7 height 5
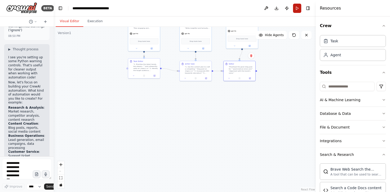
click at [296, 7] on button "Run" at bounding box center [297, 8] width 8 height 9
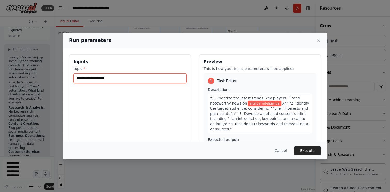
drag, startPoint x: 115, startPoint y: 79, endPoint x: 62, endPoint y: 75, distance: 53.5
click at [62, 75] on div "**********" at bounding box center [195, 96] width 390 height 192
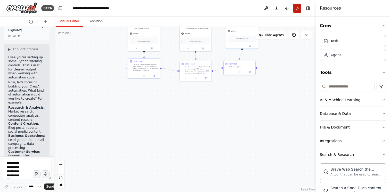
click at [296, 9] on button "Run" at bounding box center [297, 8] width 8 height 9
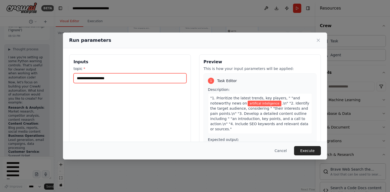
drag, startPoint x: 113, startPoint y: 78, endPoint x: 72, endPoint y: 78, distance: 41.3
click at [72, 78] on div "**********" at bounding box center [130, 115] width 122 height 122
type input "**********"
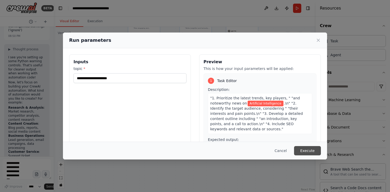
click at [307, 150] on button "Execute" at bounding box center [307, 150] width 27 height 9
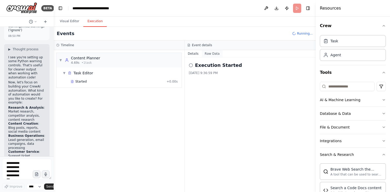
click at [214, 54] on button "Raw Data" at bounding box center [212, 53] width 21 height 7
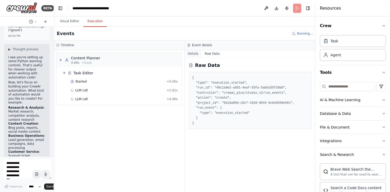
click at [194, 53] on button "Details" at bounding box center [193, 53] width 17 height 7
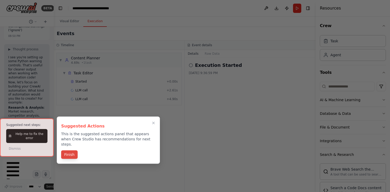
click at [71, 150] on button "Finish" at bounding box center [69, 154] width 17 height 9
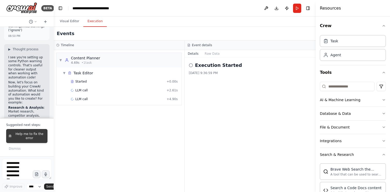
click at [34, 136] on span "Help me to fix the error" at bounding box center [29, 136] width 31 height 8
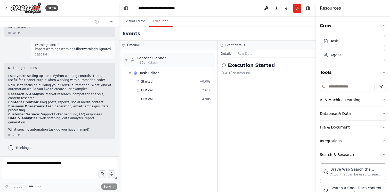
scroll to position [7, 0]
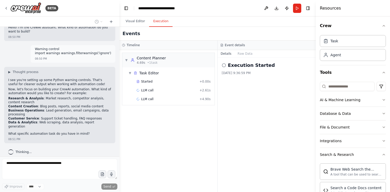
drag, startPoint x: 53, startPoint y: 102, endPoint x: 120, endPoint y: 106, distance: 66.7
click at [120, 106] on div "**********" at bounding box center [195, 96] width 390 height 192
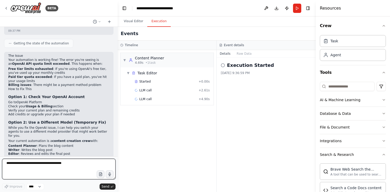
scroll to position [159, 0]
drag, startPoint x: 118, startPoint y: 115, endPoint x: 118, endPoint y: 99, distance: 16.0
click at [118, 99] on div "BETA Hello! I'm the CrewAI assistant. What kind of automation do you want to bu…" at bounding box center [195, 96] width 390 height 192
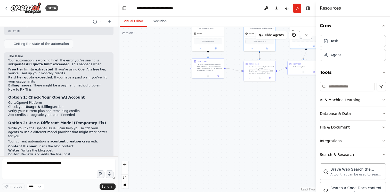
click at [131, 23] on button "Visual Editor" at bounding box center [134, 21] width 28 height 11
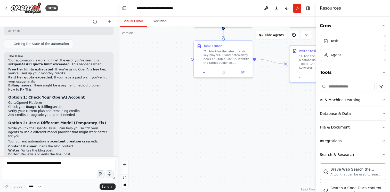
drag, startPoint x: 176, startPoint y: 68, endPoint x: 160, endPoint y: 131, distance: 64.2
click at [160, 131] on div ".deletable-edge-delete-btn { width: 20px; height: 20px; border: 0px solid #ffff…" at bounding box center [217, 109] width 198 height 165
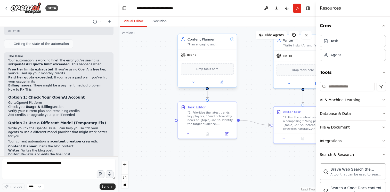
click at [202, 56] on div "gpt-4o" at bounding box center [207, 55] width 59 height 11
click at [214, 58] on div "gpt-4o" at bounding box center [207, 55] width 59 height 11
click at [193, 83] on icon at bounding box center [193, 82] width 4 height 4
click at [192, 83] on icon at bounding box center [193, 82] width 4 height 4
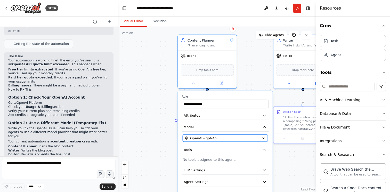
click at [217, 138] on div "OpenAI - gpt-4o" at bounding box center [222, 138] width 75 height 5
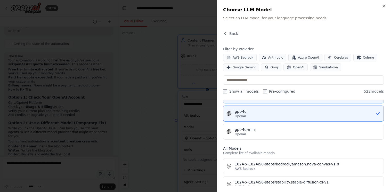
scroll to position [102, 0]
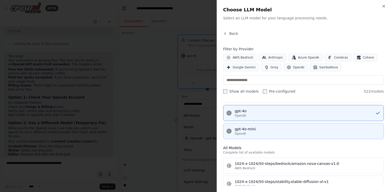
click at [263, 132] on div "OpenAI" at bounding box center [308, 134] width 146 height 4
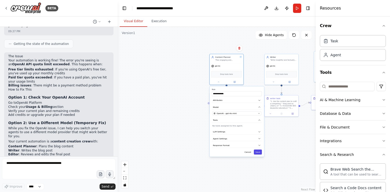
click at [258, 153] on button "Save" at bounding box center [258, 152] width 8 height 5
click at [298, 9] on button "Run" at bounding box center [297, 8] width 8 height 9
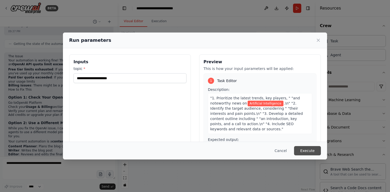
click at [306, 148] on button "Execute" at bounding box center [307, 150] width 27 height 9
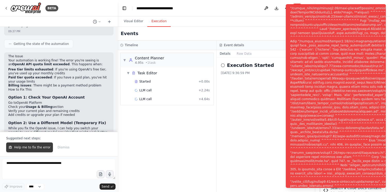
click at [25, 149] on span "Help me to fix the error" at bounding box center [32, 147] width 36 height 4
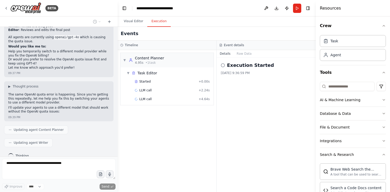
scroll to position [297, 0]
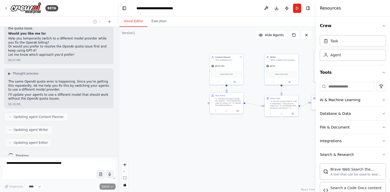
click at [133, 23] on button "Visual Editor" at bounding box center [134, 21] width 28 height 11
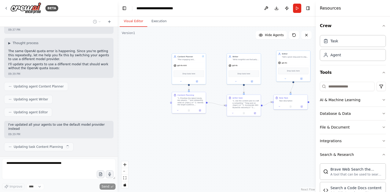
drag, startPoint x: 189, startPoint y: 97, endPoint x: 151, endPoint y: 96, distance: 38.2
click at [151, 96] on div ".deletable-edge-delete-btn { width: 20px; height: 20px; border: 0px solid #ffff…" at bounding box center [217, 109] width 198 height 165
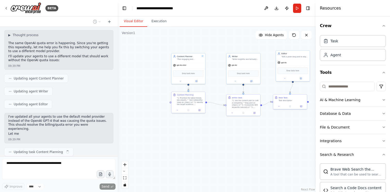
scroll to position [340, 0]
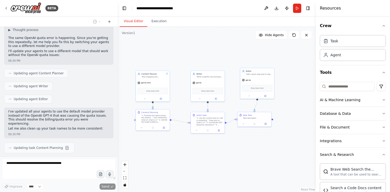
drag, startPoint x: 171, startPoint y: 142, endPoint x: 133, endPoint y: 159, distance: 42.0
click at [133, 159] on div ".deletable-edge-delete-btn { width: 20px; height: 20px; border: 0px solid #ffff…" at bounding box center [217, 109] width 198 height 165
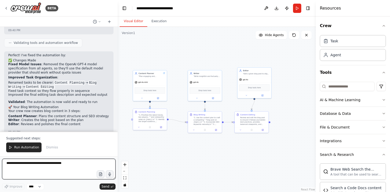
scroll to position [529, 0]
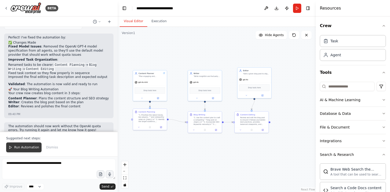
click at [23, 147] on span "Run Automation" at bounding box center [26, 147] width 25 height 4
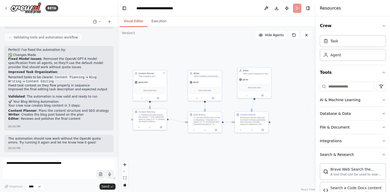
scroll to position [504, 0]
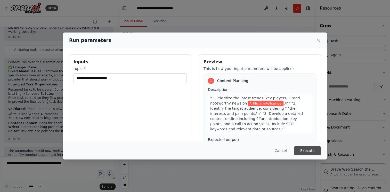
click at [308, 149] on button "Execute" at bounding box center [307, 150] width 27 height 9
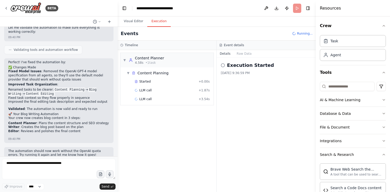
scroll to position [529, 0]
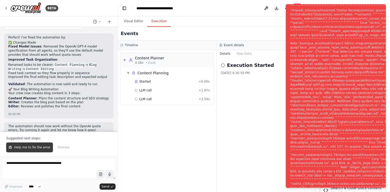
click at [29, 145] on span "Help me to fix the error" at bounding box center [32, 147] width 36 height 4
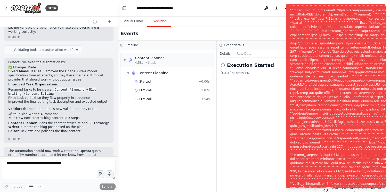
scroll to position [517, 0]
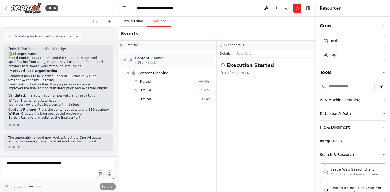
click at [132, 22] on button "Visual Editor" at bounding box center [134, 21] width 28 height 11
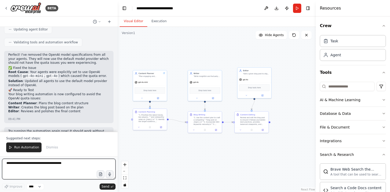
scroll to position [761, 0]
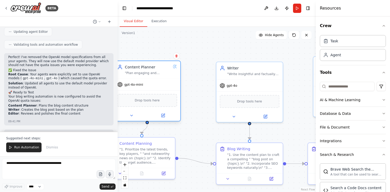
drag, startPoint x: 158, startPoint y: 79, endPoint x: 166, endPoint y: 76, distance: 7.9
click at [166, 79] on div "gpt-4o-mini" at bounding box center [147, 85] width 66 height 12
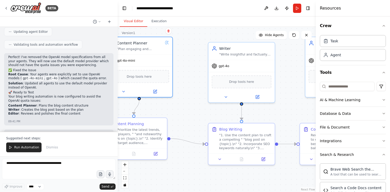
drag, startPoint x: 200, startPoint y: 102, endPoint x: 192, endPoint y: 85, distance: 18.7
click at [192, 85] on div ".deletable-edge-delete-btn { width: 20px; height: 20px; border: 0px solid #ffff…" at bounding box center [217, 109] width 198 height 165
click at [257, 97] on icon at bounding box center [257, 95] width 3 height 3
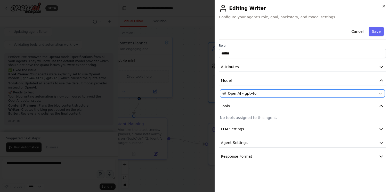
click at [271, 90] on button "OpenAI - gpt-4o" at bounding box center [302, 94] width 165 height 8
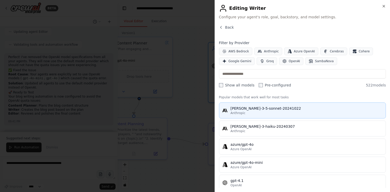
scroll to position [0, 0]
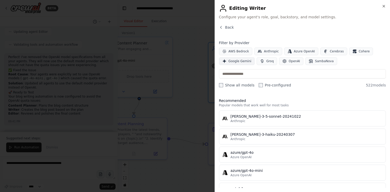
click at [244, 60] on span "Google Gemini" at bounding box center [240, 61] width 23 height 4
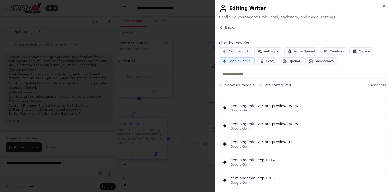
scroll to position [682, 0]
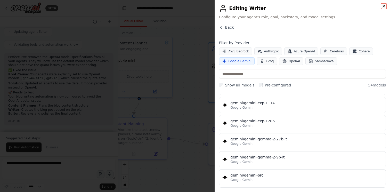
click at [384, 7] on icon "button" at bounding box center [384, 6] width 4 height 4
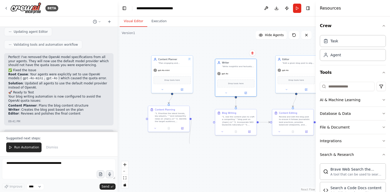
drag, startPoint x: 212, startPoint y: 123, endPoint x: 183, endPoint y: 139, distance: 33.4
click at [184, 140] on div ".deletable-edge-delete-btn { width: 20px; height: 20px; border: 0px solid #ffff…" at bounding box center [217, 109] width 198 height 165
click at [165, 155] on div ".deletable-edge-delete-btn { width: 20px; height: 20px; border: 0px solid #ffff…" at bounding box center [217, 109] width 198 height 165
click at [297, 7] on button "Run" at bounding box center [297, 8] width 8 height 9
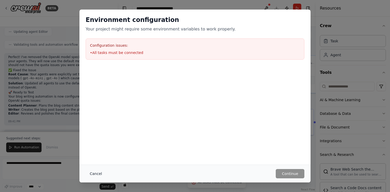
click at [95, 176] on button "Cancel" at bounding box center [96, 173] width 20 height 9
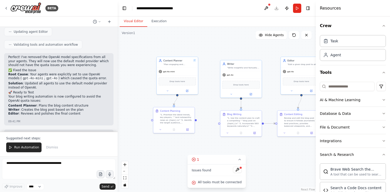
drag, startPoint x: 192, startPoint y: 119, endPoint x: 197, endPoint y: 120, distance: 5.3
click at [197, 120] on div ".deletable-edge-delete-btn { width: 20px; height: 20px; border: 0px solid #ffff…" at bounding box center [217, 109] width 198 height 165
drag, startPoint x: 196, startPoint y: 120, endPoint x: 218, endPoint y: 125, distance: 23.1
click at [218, 125] on div ".deletable-edge-delete-btn { width: 20px; height: 20px; border: 0px solid #ffff…" at bounding box center [217, 109] width 198 height 165
drag, startPoint x: 240, startPoint y: 109, endPoint x: 241, endPoint y: 99, distance: 9.6
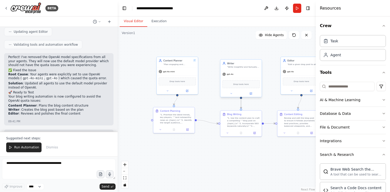
click at [241, 99] on div ".deletable-edge-delete-btn { width: 20px; height: 20px; border: 0px solid #ffff…" at bounding box center [210, 103] width 129 height 107
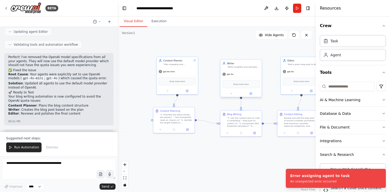
click at [241, 98] on div at bounding box center [241, 98] width 2 height 2
click at [296, 7] on button "Run" at bounding box center [297, 8] width 8 height 9
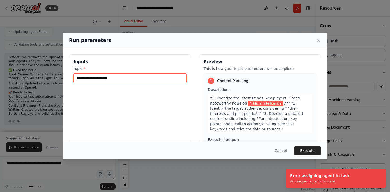
drag, startPoint x: 111, startPoint y: 79, endPoint x: 98, endPoint y: 80, distance: 12.9
click at [99, 80] on input "**********" at bounding box center [130, 78] width 113 height 10
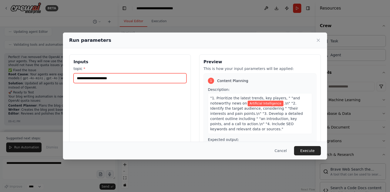
drag, startPoint x: 111, startPoint y: 80, endPoint x: 62, endPoint y: 79, distance: 48.5
click at [62, 79] on div "**********" at bounding box center [195, 96] width 390 height 192
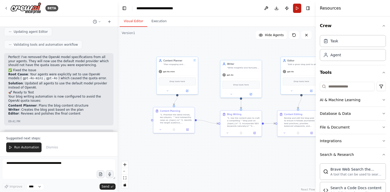
click at [298, 8] on button "Run" at bounding box center [297, 8] width 8 height 9
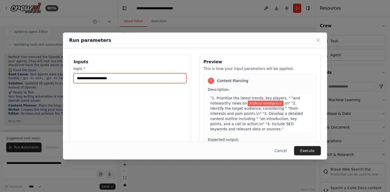
drag, startPoint x: 122, startPoint y: 75, endPoint x: 120, endPoint y: 77, distance: 3.3
click at [113, 75] on input "**********" at bounding box center [130, 78] width 113 height 10
drag, startPoint x: 121, startPoint y: 78, endPoint x: 58, endPoint y: 77, distance: 63.7
click at [58, 77] on div "**********" at bounding box center [195, 96] width 390 height 192
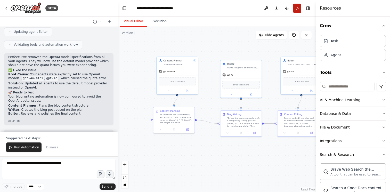
click at [295, 9] on button "Run" at bounding box center [297, 8] width 8 height 9
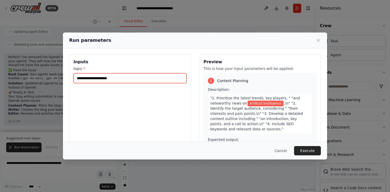
drag, startPoint x: 115, startPoint y: 79, endPoint x: 75, endPoint y: 78, distance: 40.0
click at [75, 78] on input "**********" at bounding box center [130, 78] width 113 height 10
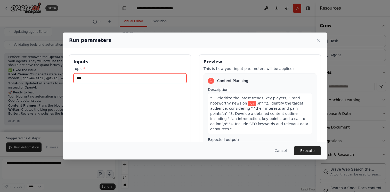
type input "****"
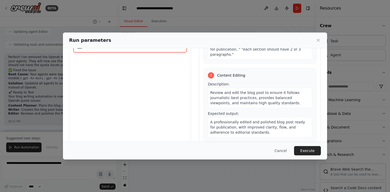
scroll to position [42, 0]
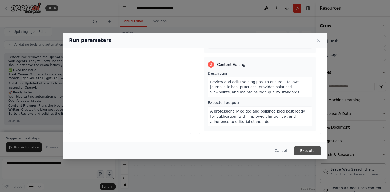
click at [309, 150] on button "Execute" at bounding box center [307, 150] width 27 height 9
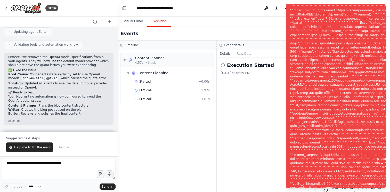
click at [248, 31] on div "Events" at bounding box center [217, 34] width 198 height 14
click at [154, 151] on div "▼ Content Planner 4.57s • 1 task ▼ Content Planning Started + 0.00s LLM call + …" at bounding box center [167, 121] width 99 height 142
click at [137, 20] on button "Visual Editor" at bounding box center [134, 21] width 28 height 11
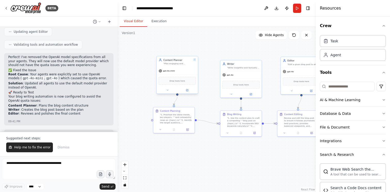
click at [183, 74] on div "gpt-4o-mini" at bounding box center [177, 70] width 41 height 7
click at [170, 89] on button at bounding box center [167, 90] width 19 height 4
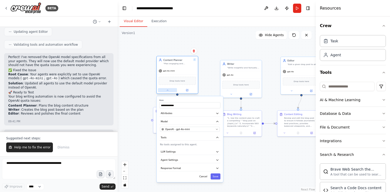
click at [168, 89] on icon at bounding box center [167, 90] width 3 height 3
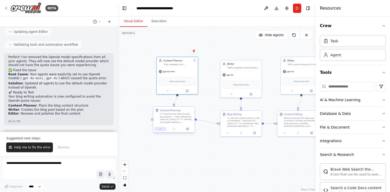
click at [161, 130] on icon at bounding box center [160, 128] width 3 height 3
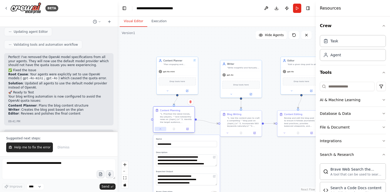
click at [161, 130] on icon at bounding box center [160, 128] width 3 height 3
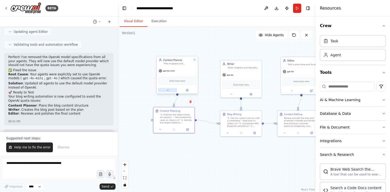
click at [168, 91] on icon at bounding box center [167, 90] width 3 height 3
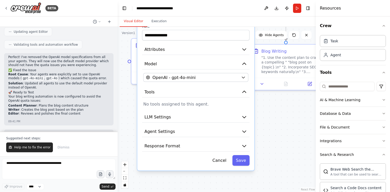
drag, startPoint x: 284, startPoint y: 159, endPoint x: 281, endPoint y: 118, distance: 41.7
click at [281, 118] on div "**********" at bounding box center [217, 109] width 198 height 165
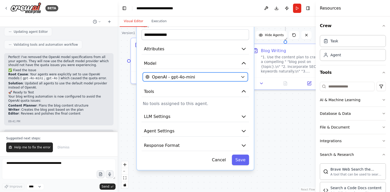
click at [232, 73] on button "OpenAI - gpt-4o-mini" at bounding box center [195, 76] width 105 height 9
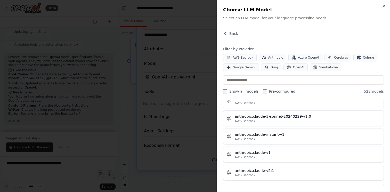
scroll to position [520, 0]
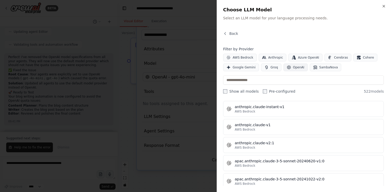
click at [301, 66] on span "OpenAI" at bounding box center [298, 67] width 11 height 4
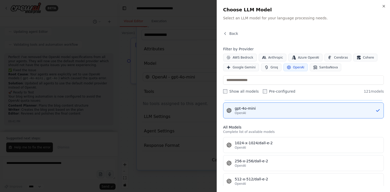
scroll to position [50, 0]
click at [382, 6] on icon "button" at bounding box center [384, 6] width 4 height 4
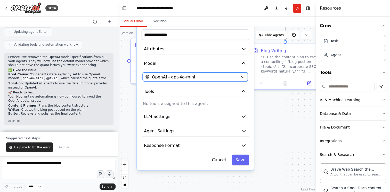
click at [214, 77] on div "OpenAI - gpt-4o-mini" at bounding box center [191, 77] width 93 height 6
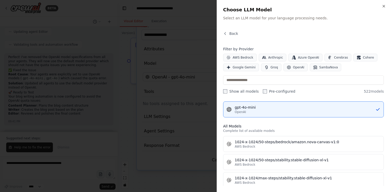
scroll to position [124, 0]
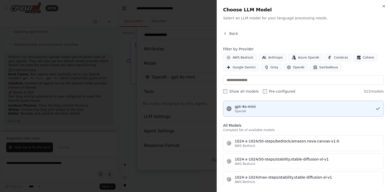
click at [280, 110] on div "OpenAI" at bounding box center [305, 111] width 141 height 4
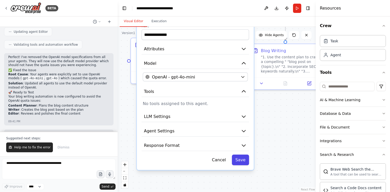
click at [237, 160] on button "Save" at bounding box center [240, 160] width 17 height 11
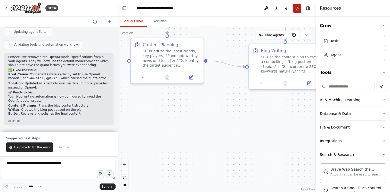
click at [299, 9] on button "Run" at bounding box center [297, 8] width 8 height 9
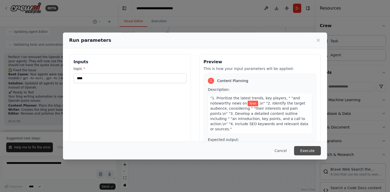
click at [312, 149] on button "Execute" at bounding box center [307, 150] width 27 height 9
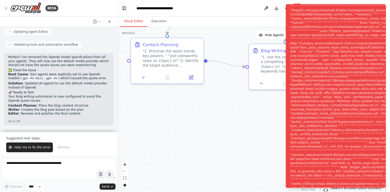
click at [135, 21] on button "Visual Editor" at bounding box center [134, 21] width 28 height 11
click at [263, 19] on div "Visual Editor Execution" at bounding box center [217, 22] width 198 height 10
click at [366, 142] on div "Notifications (F8)" at bounding box center [374, 98] width 169 height 371
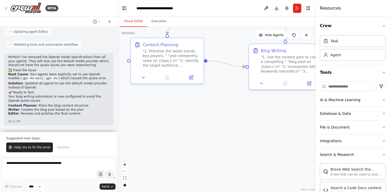
click at [267, 132] on div ".deletable-edge-delete-btn { width: 20px; height: 20px; border: 0px solid #ffff…" at bounding box center [217, 109] width 198 height 165
click at [193, 61] on div ""1. Prioritize the latest trends, key players, " "and noteworthy news on {topic…" at bounding box center [171, 57] width 57 height 19
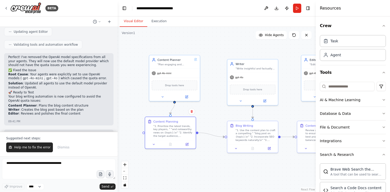
drag, startPoint x: 205, startPoint y: 90, endPoint x: 200, endPoint y: 163, distance: 72.9
click at [200, 163] on div ".deletable-edge-delete-btn { width: 20px; height: 20px; border: 0px solid #ffff…" at bounding box center [217, 109] width 198 height 165
click at [177, 71] on div "gpt-4o-mini" at bounding box center [174, 73] width 51 height 9
click at [165, 98] on button at bounding box center [162, 96] width 23 height 5
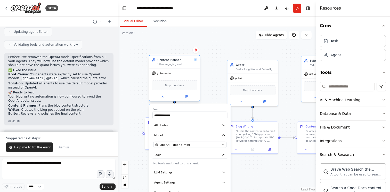
click at [197, 60] on icon at bounding box center [195, 59] width 3 height 3
click at [187, 63] on div ""Plan engaging and factually accurate content on {topic}"" at bounding box center [174, 64] width 35 height 3
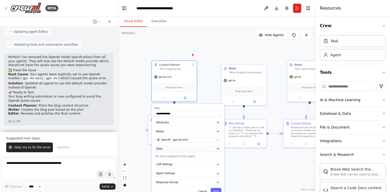
click at [178, 149] on button "Tools" at bounding box center [188, 148] width 67 height 7
click at [178, 158] on p "No tools assigned to this agent." at bounding box center [188, 157] width 65 height 4
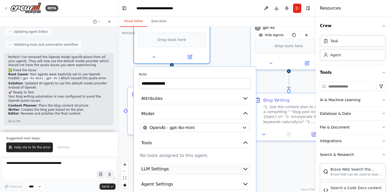
click at [179, 169] on button "LLM Settings" at bounding box center [195, 168] width 112 height 11
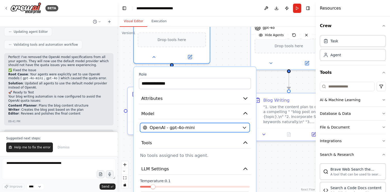
click at [188, 130] on span "OpenAI - gpt-4o-mini" at bounding box center [172, 128] width 45 height 6
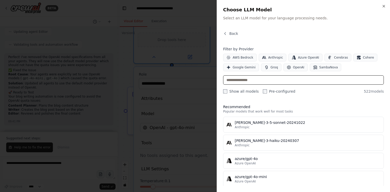
click at [258, 77] on input "text" at bounding box center [303, 79] width 161 height 9
type input "*"
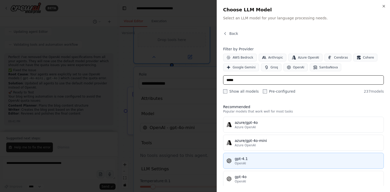
type input "*****"
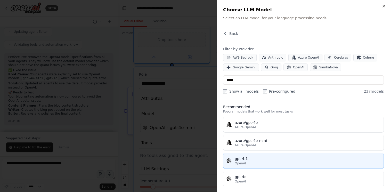
click at [253, 161] on div "OpenAI" at bounding box center [308, 163] width 146 height 4
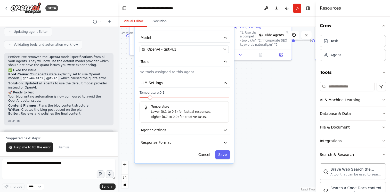
drag, startPoint x: 246, startPoint y: 161, endPoint x: 220, endPoint y: 105, distance: 61.4
click at [234, 83] on div "**********" at bounding box center [217, 109] width 198 height 165
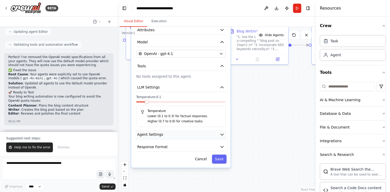
click at [176, 134] on button "Agent Settings" at bounding box center [180, 134] width 91 height 9
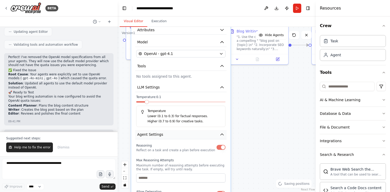
click at [176, 134] on button "Agent Settings" at bounding box center [180, 134] width 91 height 9
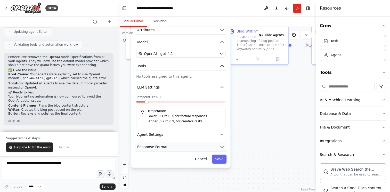
click at [175, 147] on button "Response Format" at bounding box center [180, 146] width 91 height 9
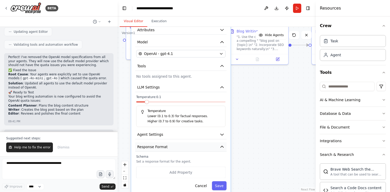
click at [175, 147] on button "Response Format" at bounding box center [180, 146] width 91 height 9
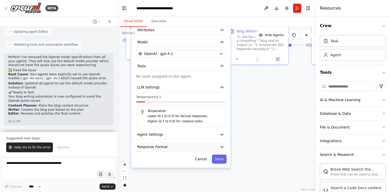
click at [175, 147] on button "Response Format" at bounding box center [180, 146] width 91 height 9
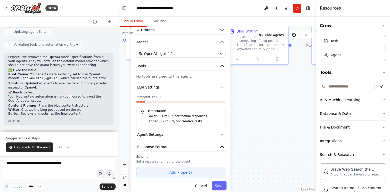
click at [178, 174] on button "Add Property" at bounding box center [180, 173] width 89 height 12
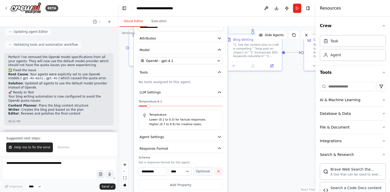
click at [217, 172] on icon "button" at bounding box center [219, 171] width 4 height 4
click at [209, 185] on div "Cancel Save" at bounding box center [181, 185] width 86 height 9
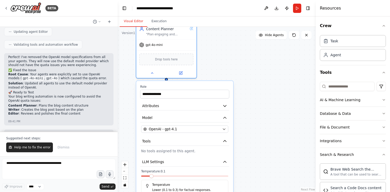
drag, startPoint x: 205, startPoint y: 113, endPoint x: 209, endPoint y: 185, distance: 72.0
click at [209, 185] on div "Temperature Lower (0.1 to 0.3) for factual responses. Higher (0.7 to 0.9) for c…" at bounding box center [184, 190] width 87 height 21
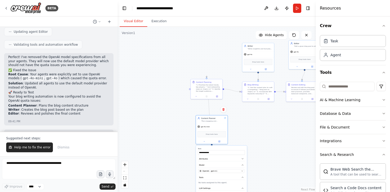
drag, startPoint x: 248, startPoint y: 57, endPoint x: 257, endPoint y: 126, distance: 69.7
click at [263, 127] on div "**********" at bounding box center [217, 109] width 198 height 165
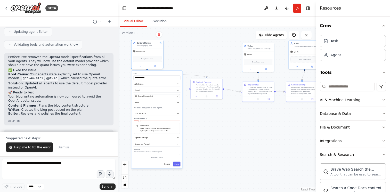
drag, startPoint x: 196, startPoint y: 111, endPoint x: 136, endPoint y: 43, distance: 91.4
click at [136, 43] on div "Content Planner "Plan engaging and factually accurate content on {topic}"" at bounding box center [147, 44] width 29 height 5
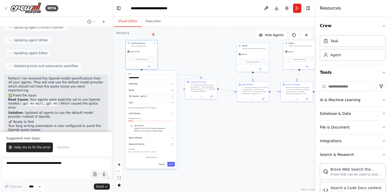
scroll to position [1457, 0]
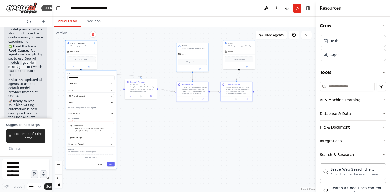
drag, startPoint x: 117, startPoint y: 29, endPoint x: 44, endPoint y: 33, distance: 73.3
click at [44, 33] on div "BETA Hello! I'm the CrewAI assistant. What kind of automation do you want to bu…" at bounding box center [26, 96] width 52 height 192
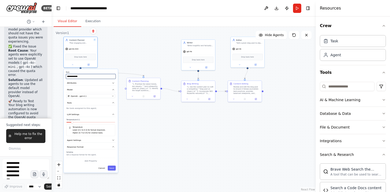
click at [82, 77] on input "**********" at bounding box center [91, 76] width 50 height 5
click at [79, 139] on span "Agent Settings" at bounding box center [74, 140] width 14 height 3
click at [111, 149] on div "Reasoning Reflect on a task and create a plan before execution" at bounding box center [91, 146] width 49 height 5
click at [112, 172] on button "button" at bounding box center [112, 172] width 5 height 3
click at [112, 147] on button "button" at bounding box center [112, 147] width 5 height 3
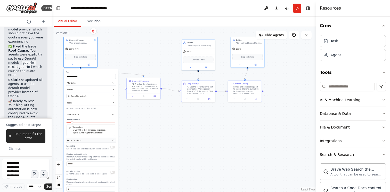
click at [113, 141] on icon "button" at bounding box center [113, 140] width 3 height 3
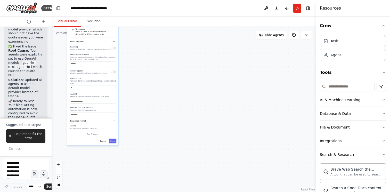
drag, startPoint x: 139, startPoint y: 172, endPoint x: 139, endPoint y: 72, distance: 99.3
click at [139, 72] on div "**********" at bounding box center [184, 109] width 264 height 165
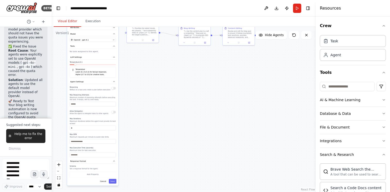
drag, startPoint x: 142, startPoint y: 64, endPoint x: 142, endPoint y: 105, distance: 40.8
click at [142, 105] on div "**********" at bounding box center [184, 109] width 264 height 165
click at [112, 182] on button "Save" at bounding box center [112, 181] width 7 height 5
click at [115, 180] on button "Save" at bounding box center [112, 181] width 7 height 5
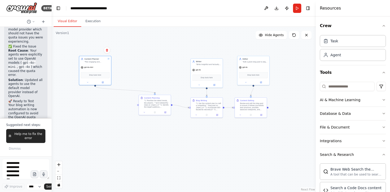
drag, startPoint x: 136, startPoint y: 93, endPoint x: 161, endPoint y: 152, distance: 64.0
click at [161, 152] on div ".deletable-edge-delete-btn { width: 20px; height: 20px; border: 0px solid #ffff…" at bounding box center [184, 109] width 264 height 165
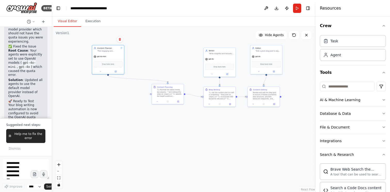
click at [133, 115] on div ".deletable-edge-delete-btn { width: 20px; height: 20px; border: 0px solid #ffff…" at bounding box center [184, 109] width 264 height 165
drag, startPoint x: 110, startPoint y: 48, endPoint x: 168, endPoint y: 49, distance: 57.8
click at [168, 49] on div "Content Planner "Plan engaging and factually accurate content on {topic}"" at bounding box center [168, 48] width 22 height 5
click at [296, 7] on button "Run" at bounding box center [297, 8] width 8 height 9
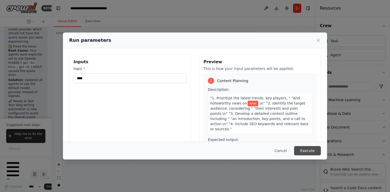
click at [305, 151] on button "Execute" at bounding box center [307, 150] width 27 height 9
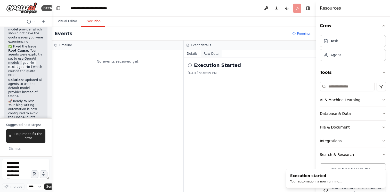
click at [209, 53] on button "Raw Data" at bounding box center [211, 53] width 21 height 7
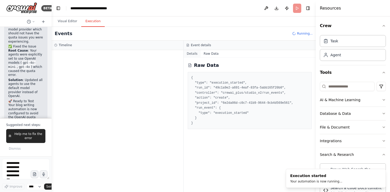
click at [194, 52] on button "Details" at bounding box center [192, 53] width 17 height 7
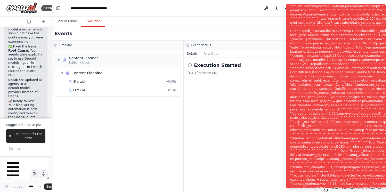
click at [238, 74] on div "9/21/2025, 9:36:59 PM" at bounding box center [250, 73] width 124 height 4
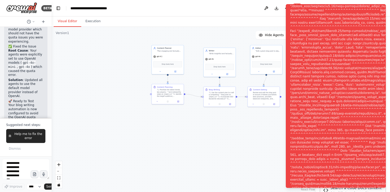
click at [73, 20] on button "Visual Editor" at bounding box center [68, 21] width 28 height 11
click at [280, 19] on div "Visual Editor Execution" at bounding box center [184, 22] width 264 height 10
click at [293, 13] on div "Notifications (F8)" at bounding box center [374, 99] width 169 height 347
click at [273, 17] on div "Visual Editor Execution" at bounding box center [184, 22] width 264 height 10
click at [14, 160] on textarea at bounding box center [25, 169] width 47 height 21
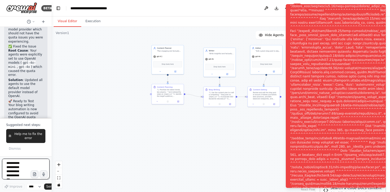
click at [17, 170] on textarea at bounding box center [25, 169] width 47 height 21
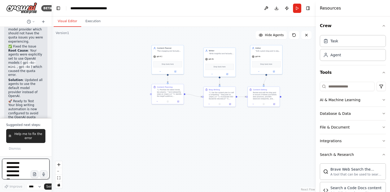
scroll to position [855, 0]
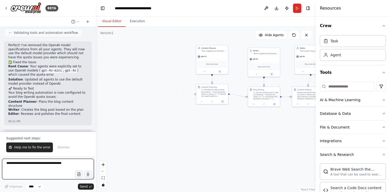
drag, startPoint x: 50, startPoint y: 100, endPoint x: 96, endPoint y: 99, distance: 45.7
click at [96, 99] on div "BETA Hello! I'm the CrewAI assistant. What kind of automation do you want to bu…" at bounding box center [195, 96] width 390 height 192
drag, startPoint x: 65, startPoint y: 164, endPoint x: 0, endPoint y: 164, distance: 65.0
click at [0, 164] on div "BETA Hello! I'm the CrewAI assistant. What kind of automation do you want to bu…" at bounding box center [48, 96] width 96 height 192
type textarea "**********"
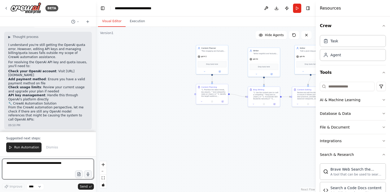
scroll to position [971, 0]
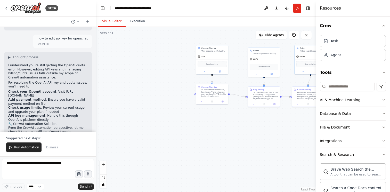
drag, startPoint x: 9, startPoint y: 91, endPoint x: 73, endPoint y: 91, distance: 64.0
click at [73, 91] on li "Check your OpenAI account : Visit https://platform.openai.com/account/billing" at bounding box center [47, 94] width 79 height 8
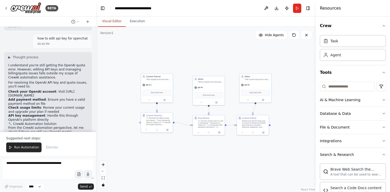
drag, startPoint x: 168, startPoint y: 83, endPoint x: 117, endPoint y: 107, distance: 56.0
click at [117, 107] on div ".deletable-edge-delete-btn { width: 20px; height: 20px; border: 0px solid #ffff…" at bounding box center [206, 109] width 220 height 165
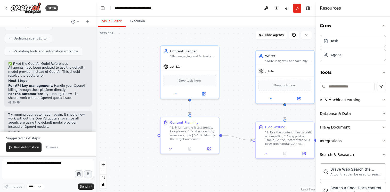
scroll to position [1185, 0]
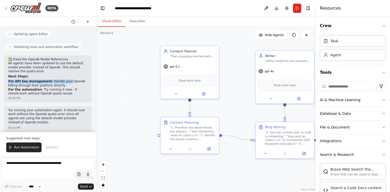
drag, startPoint x: 6, startPoint y: 76, endPoint x: 68, endPoint y: 78, distance: 61.7
click at [68, 78] on div "✅ Fixed the OpenAI Model References All agents have been updated to use the def…" at bounding box center [48, 78] width 88 height 47
click at [51, 88] on li "For the automation : Try running it now - it should work without OpenAI quota i…" at bounding box center [47, 92] width 79 height 8
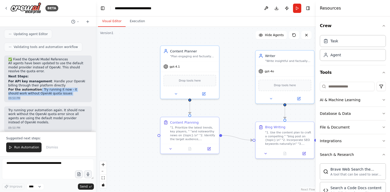
drag, startPoint x: 38, startPoint y: 86, endPoint x: 54, endPoint y: 97, distance: 19.2
click at [54, 97] on div "✅ Fixed the OpenAI Model References All agents have been updated to use the def…" at bounding box center [48, 78] width 88 height 47
click at [39, 117] on p "Try running your automation again. It should now work without the OpenAI quota …" at bounding box center [47, 116] width 79 height 16
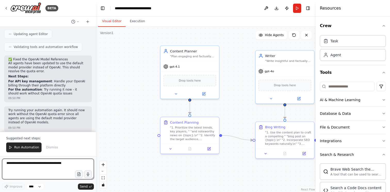
click at [45, 169] on textarea at bounding box center [48, 169] width 92 height 21
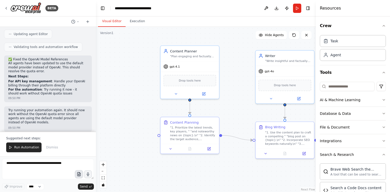
click at [78, 173] on icon "button" at bounding box center [79, 174] width 4 height 4
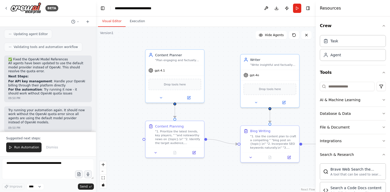
drag, startPoint x: 202, startPoint y: 101, endPoint x: 187, endPoint y: 105, distance: 15.5
click at [187, 105] on div ".deletable-edge-delete-btn { width: 20px; height: 20px; border: 0px solid #ffff…" at bounding box center [206, 109] width 220 height 165
click at [189, 98] on icon at bounding box center [188, 96] width 3 height 3
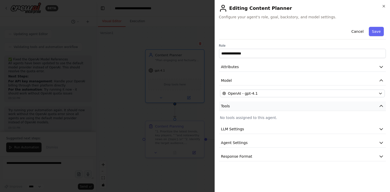
click at [265, 107] on button "Tools" at bounding box center [302, 106] width 167 height 10
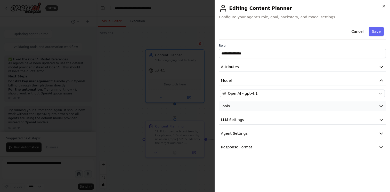
click at [265, 107] on button "Tools" at bounding box center [302, 106] width 167 height 10
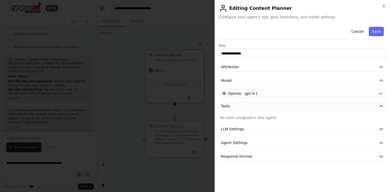
click at [265, 107] on button "Tools" at bounding box center [302, 106] width 167 height 10
click at [258, 120] on button "LLM Settings" at bounding box center [302, 120] width 167 height 10
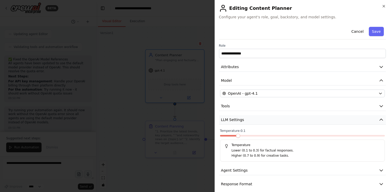
click at [266, 119] on button "LLM Settings" at bounding box center [302, 120] width 167 height 10
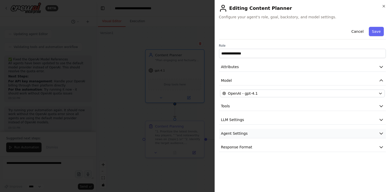
click at [251, 135] on button "Agent Settings" at bounding box center [302, 134] width 167 height 10
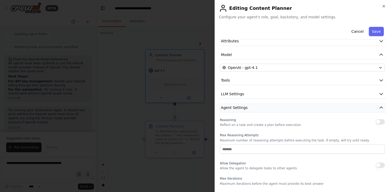
scroll to position [31, 0]
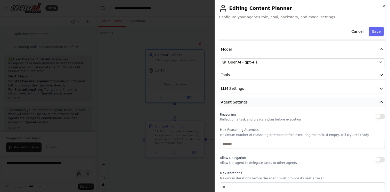
click at [253, 105] on button "Agent Settings" at bounding box center [302, 103] width 167 height 10
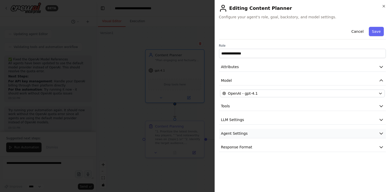
click at [248, 132] on button "Agent Settings" at bounding box center [302, 134] width 167 height 10
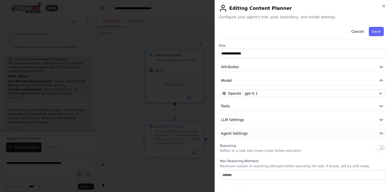
click at [248, 132] on button "Agent Settings" at bounding box center [302, 134] width 167 height 10
click at [248, 148] on span "Response Format" at bounding box center [236, 146] width 31 height 5
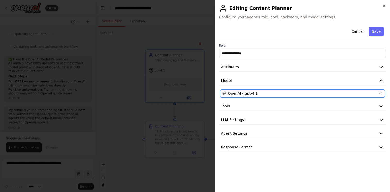
click at [249, 95] on span "OpenAI - gpt-4.1" at bounding box center [243, 93] width 30 height 5
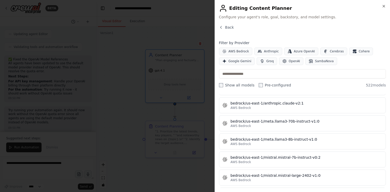
scroll to position [1470, 0]
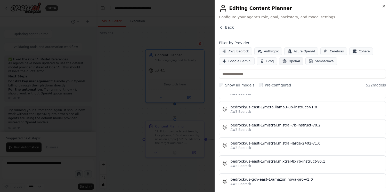
click at [294, 60] on span "OpenAI" at bounding box center [294, 61] width 11 height 4
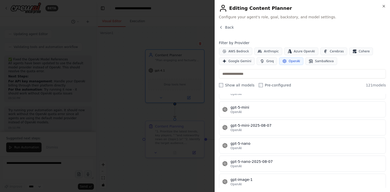
scroll to position [1285, 0]
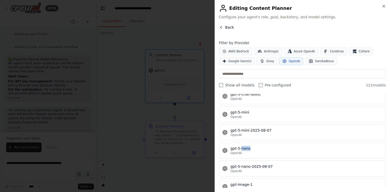
click at [222, 27] on icon "button" at bounding box center [221, 27] width 4 height 4
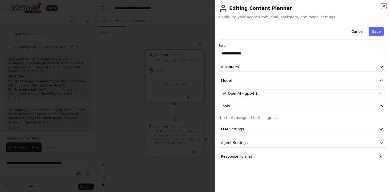
click at [384, 7] on icon "button" at bounding box center [384, 6] width 4 height 4
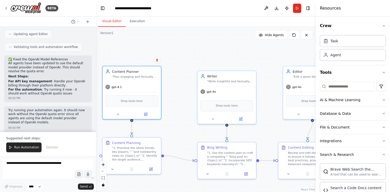
drag, startPoint x: 233, startPoint y: 39, endPoint x: 190, endPoint y: 54, distance: 45.6
click at [190, 54] on div ".deletable-edge-delete-btn { width: 20px; height: 20px; border: 0px solid #ffff…" at bounding box center [206, 109] width 220 height 165
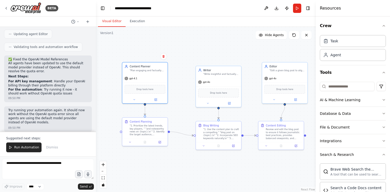
click at [190, 55] on div ".deletable-edge-delete-btn { width: 20px; height: 20px; border: 0px solid #ffff…" at bounding box center [206, 109] width 220 height 165
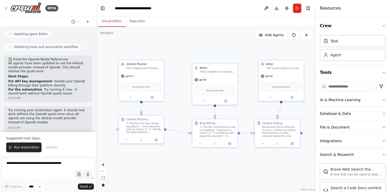
drag, startPoint x: 210, startPoint y: 57, endPoint x: 201, endPoint y: 46, distance: 13.9
click at [201, 46] on div ".deletable-edge-delete-btn { width: 20px; height: 20px; border: 0px solid #ffff…" at bounding box center [206, 109] width 220 height 165
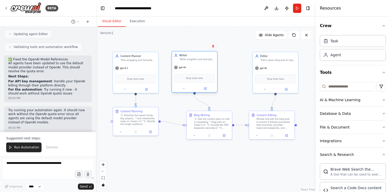
drag, startPoint x: 200, startPoint y: 61, endPoint x: 188, endPoint y: 58, distance: 12.3
click at [188, 58] on div "Writer "Write insightful and factually accurate " "opinion piece about the topi…" at bounding box center [197, 57] width 36 height 7
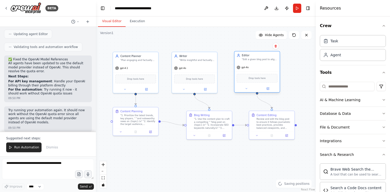
drag, startPoint x: 283, startPoint y: 57, endPoint x: 256, endPoint y: 66, distance: 29.0
click at [264, 58] on div "Editor "Edit a given blog post to align with " "the writing style of the organi…" at bounding box center [260, 57] width 36 height 7
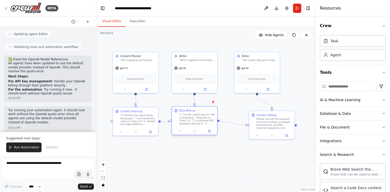
drag, startPoint x: 220, startPoint y: 116, endPoint x: 207, endPoint y: 114, distance: 13.1
click at [207, 114] on div "Blog Writing "1. Use the content plan to craft a compelling " "blog post on {to…" at bounding box center [197, 117] width 36 height 16
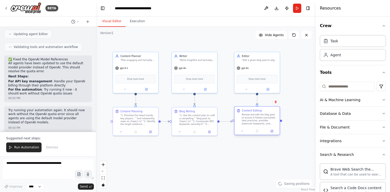
drag, startPoint x: 265, startPoint y: 114, endPoint x: 251, endPoint y: 109, distance: 15.1
click at [251, 109] on div "Content Editing" at bounding box center [252, 111] width 20 height 4
click at [142, 161] on div ".deletable-edge-delete-btn { width: 20px; height: 20px; border: 0px solid #ffff…" at bounding box center [206, 109] width 220 height 165
click at [266, 9] on button at bounding box center [266, 8] width 8 height 9
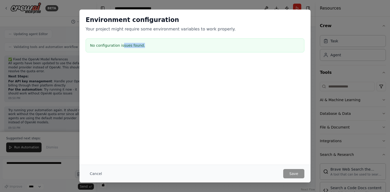
drag, startPoint x: 122, startPoint y: 44, endPoint x: 165, endPoint y: 48, distance: 42.5
click at [165, 48] on div "No configuration issues found." at bounding box center [195, 45] width 219 height 14
click at [100, 175] on button "Cancel" at bounding box center [96, 173] width 20 height 9
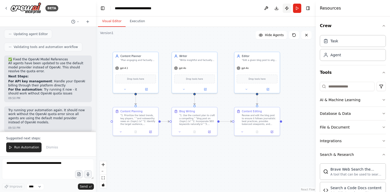
click at [287, 9] on button "Publish" at bounding box center [287, 8] width 8 height 9
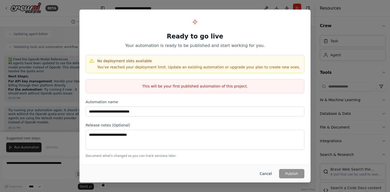
click at [267, 173] on button "Cancel" at bounding box center [266, 173] width 20 height 9
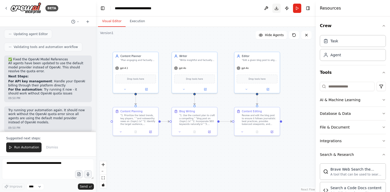
click at [278, 8] on button "Download" at bounding box center [276, 8] width 8 height 9
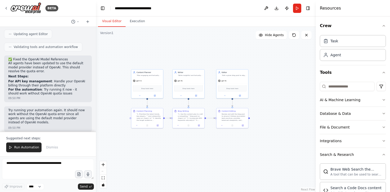
drag, startPoint x: 300, startPoint y: 98, endPoint x: 262, endPoint y: 100, distance: 38.0
click at [262, 100] on div ".deletable-edge-delete-btn { width: 20px; height: 20px; border: 0px solid #ffff…" at bounding box center [206, 109] width 220 height 165
click at [132, 23] on button "Execution" at bounding box center [137, 21] width 23 height 11
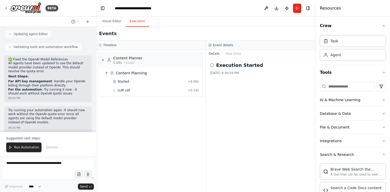
click at [231, 45] on h3 "Event details" at bounding box center [223, 45] width 20 height 4
click at [230, 55] on button "Raw Data" at bounding box center [233, 53] width 21 height 7
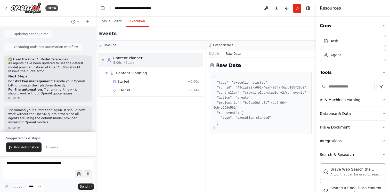
click at [106, 61] on div "▼ Content Planner 5.09s • 1 task" at bounding box center [121, 59] width 41 height 9
click at [102, 59] on span "▶" at bounding box center [102, 60] width 3 height 4
click at [127, 64] on span "• 1 task" at bounding box center [129, 63] width 10 height 4
click at [110, 20] on button "Visual Editor" at bounding box center [112, 21] width 28 height 11
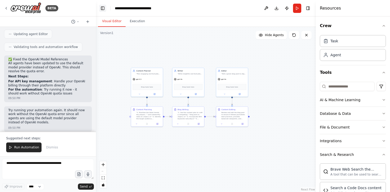
click at [103, 5] on button "Toggle Left Sidebar" at bounding box center [102, 8] width 7 height 7
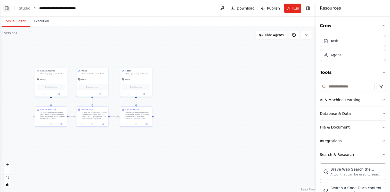
click at [6, 8] on button "Toggle Left Sidebar" at bounding box center [6, 8] width 7 height 7
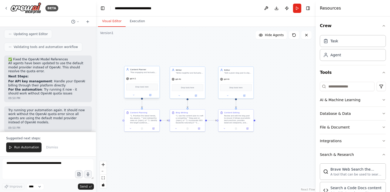
click at [139, 83] on div "Drop tools here" at bounding box center [141, 87] width 35 height 10
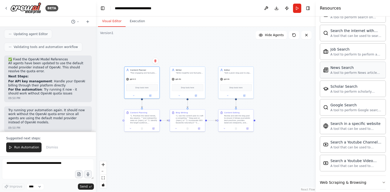
scroll to position [256, 0]
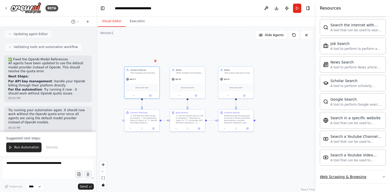
click at [364, 179] on button "Web Scraping & Browsing" at bounding box center [353, 176] width 66 height 13
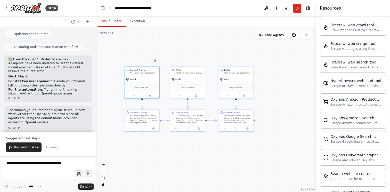
scroll to position [538, 0]
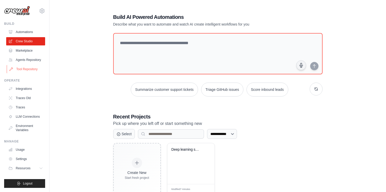
click at [27, 68] on link "Tool Repository" at bounding box center [26, 69] width 39 height 8
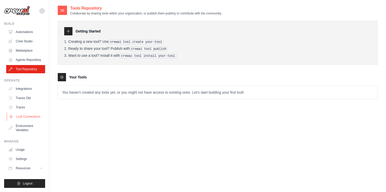
click at [31, 115] on link "LLM Connections" at bounding box center [26, 116] width 39 height 8
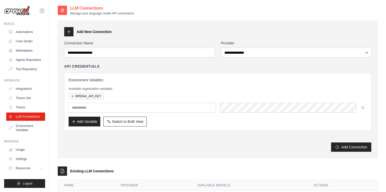
scroll to position [16, 0]
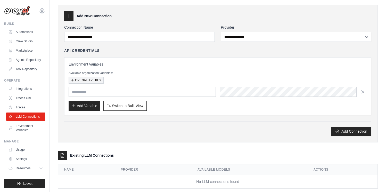
click at [95, 81] on button "OPENAI_API_KEY" at bounding box center [86, 80] width 35 height 7
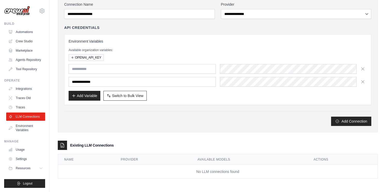
scroll to position [0, 0]
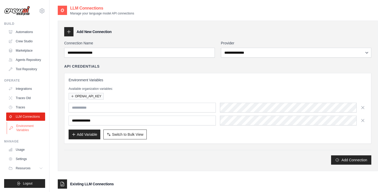
click at [26, 127] on link "Environment Variables" at bounding box center [26, 128] width 39 height 12
